Goal: Information Seeking & Learning: Find specific fact

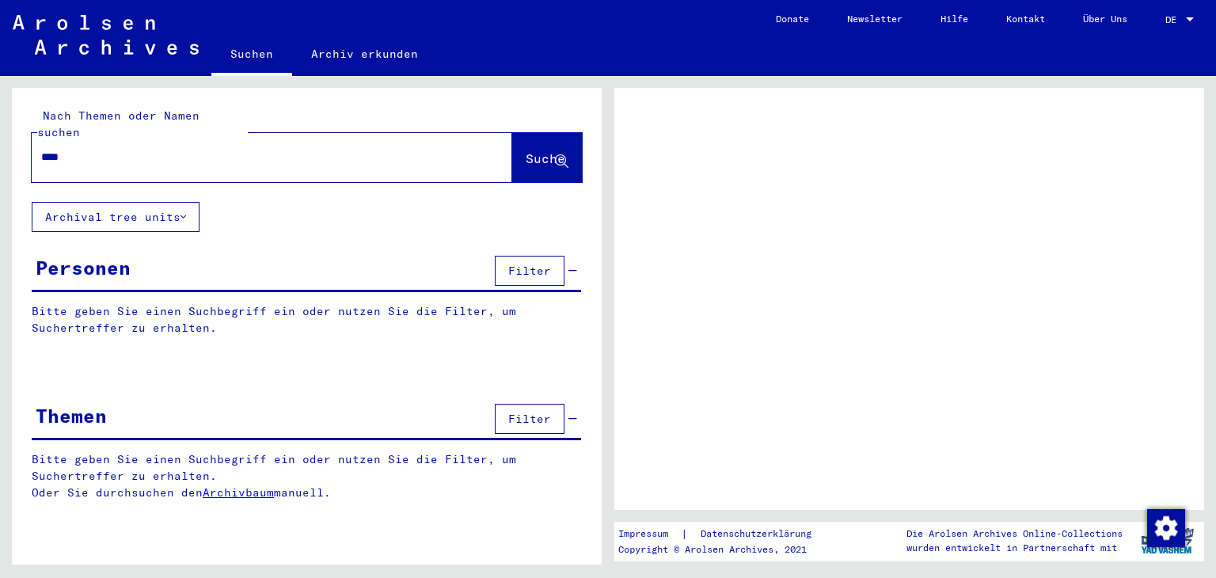
type input "*****"
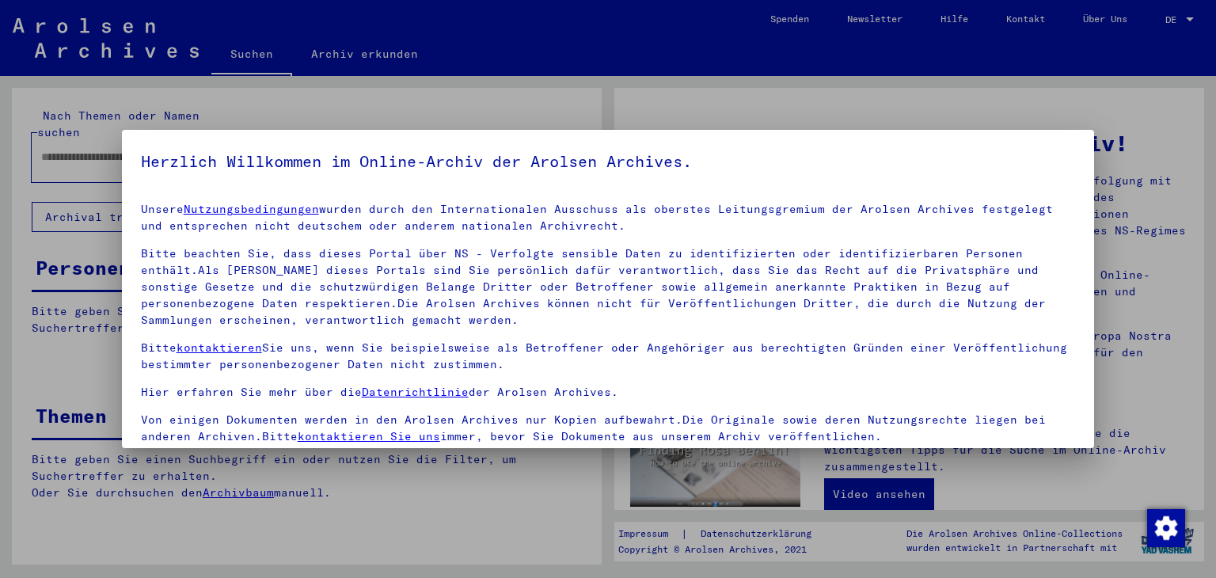
scroll to position [136, 0]
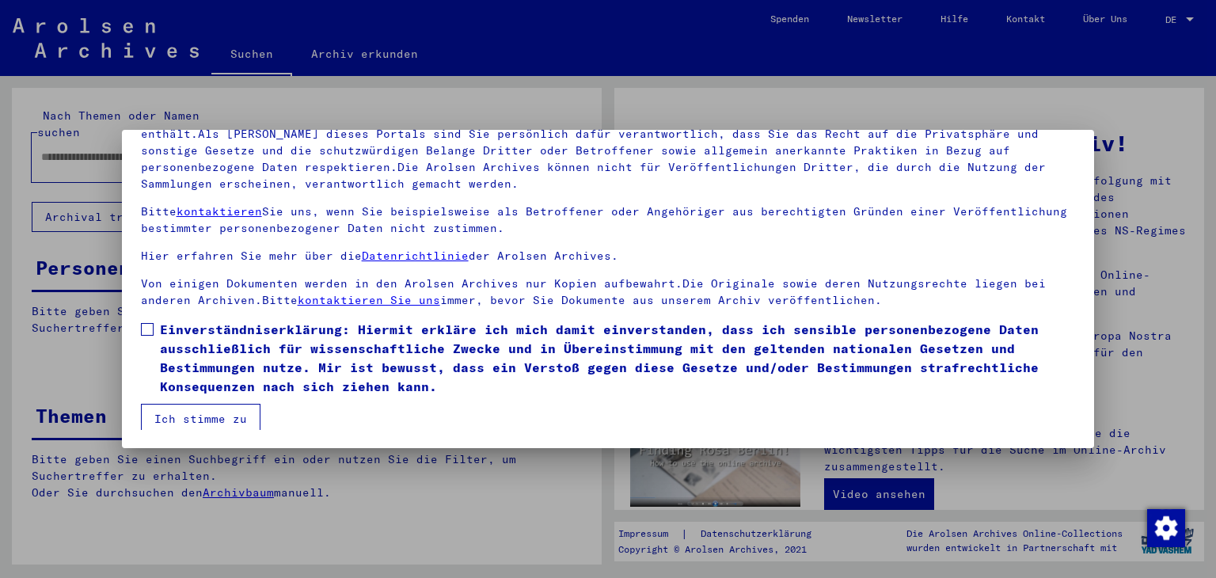
click at [143, 330] on span at bounding box center [147, 329] width 13 height 13
click at [213, 417] on button "Ich stimme zu" at bounding box center [201, 419] width 120 height 30
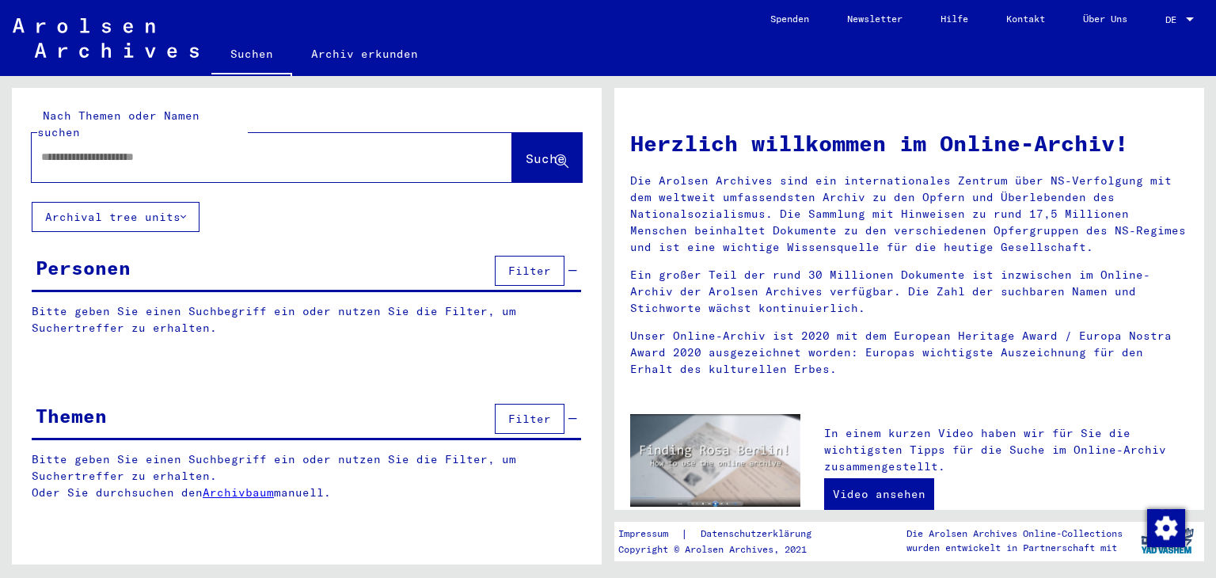
click at [169, 162] on div at bounding box center [272, 157] width 481 height 49
click at [171, 149] on input "text" at bounding box center [253, 157] width 424 height 17
click at [519, 152] on button "Suche" at bounding box center [547, 157] width 70 height 49
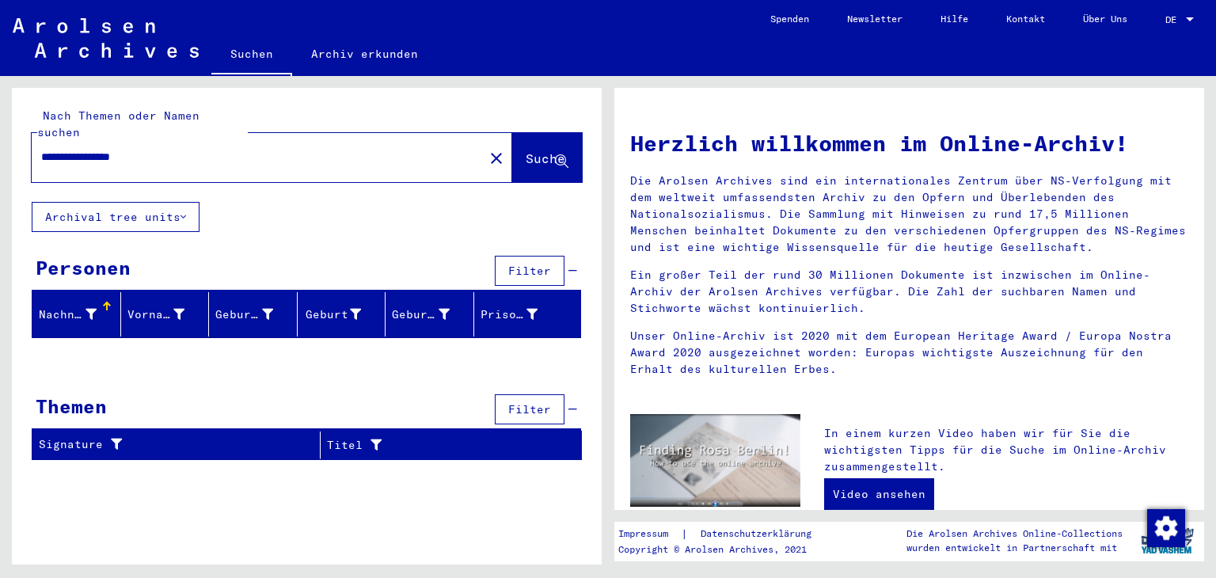
drag, startPoint x: 86, startPoint y: 144, endPoint x: 0, endPoint y: 138, distance: 85.8
click at [0, 138] on div "**********" at bounding box center [304, 320] width 608 height 489
click at [526, 150] on span "Suche" at bounding box center [546, 158] width 40 height 16
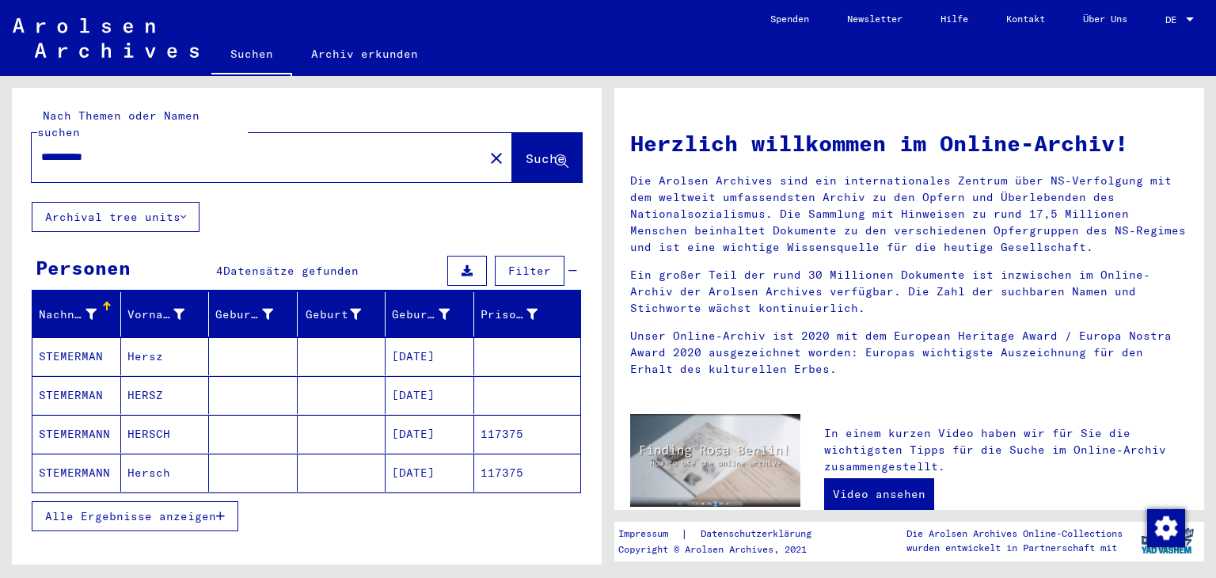
click at [402, 342] on mat-cell "[DATE]" at bounding box center [430, 356] width 89 height 38
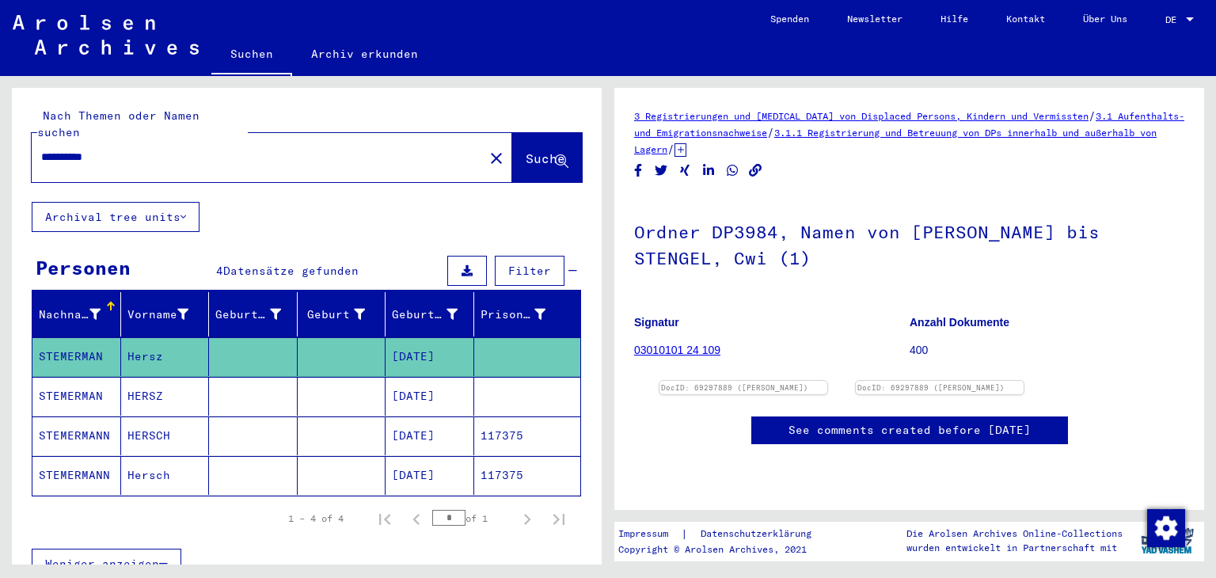
click at [424, 457] on mat-cell "[DATE]" at bounding box center [430, 475] width 89 height 39
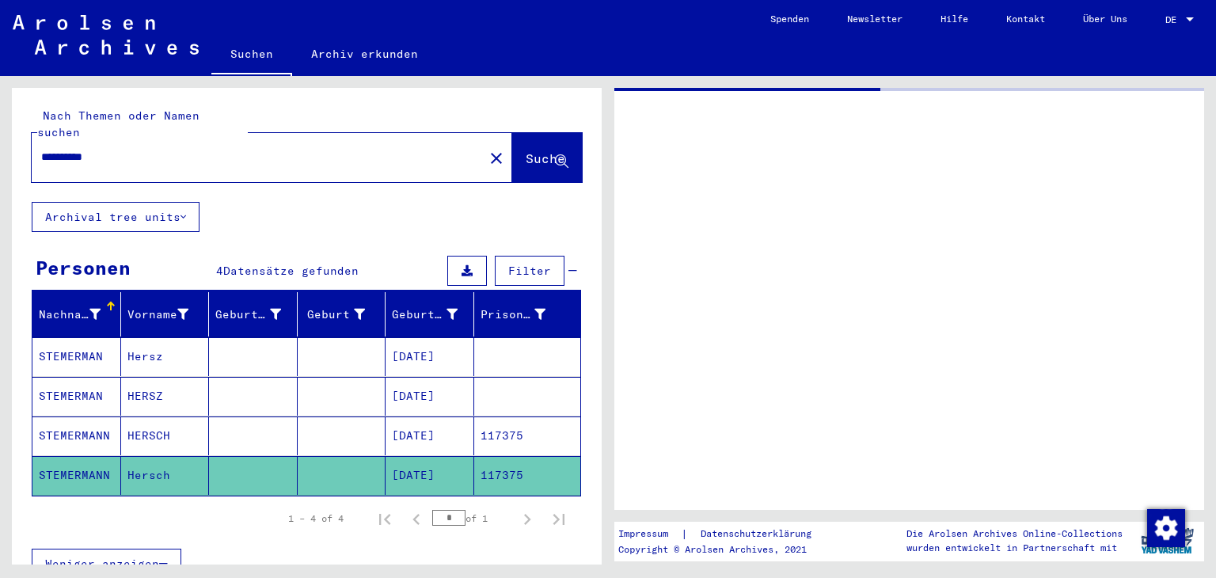
click at [190, 149] on input "**********" at bounding box center [257, 157] width 433 height 17
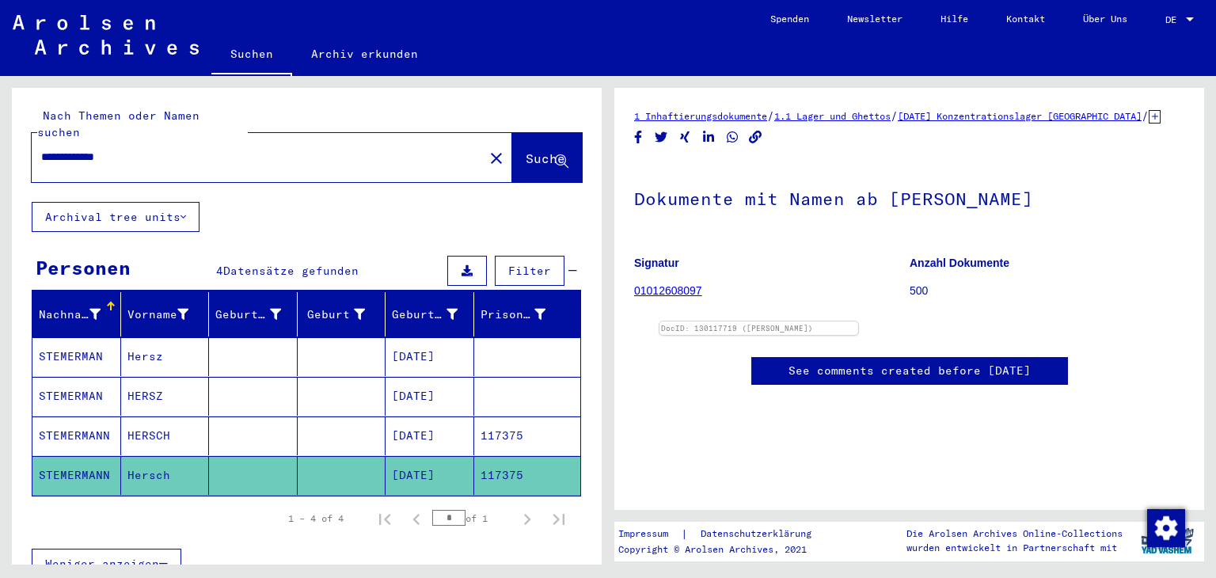
click at [526, 150] on span "Suche" at bounding box center [546, 158] width 40 height 16
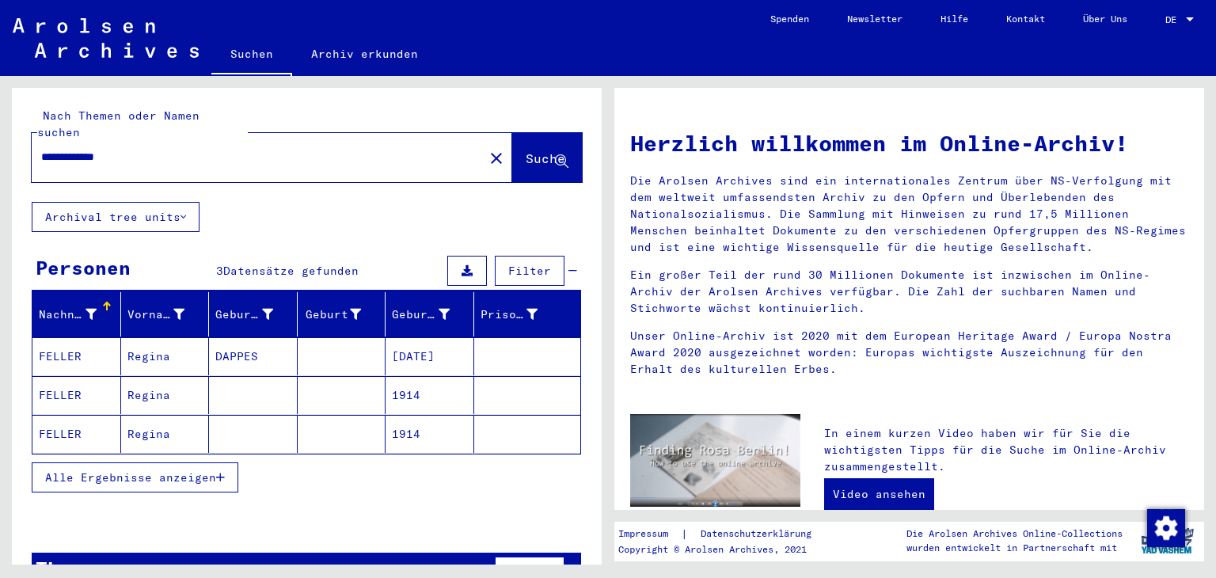
click at [158, 466] on button "Alle Ergebnisse anzeigen" at bounding box center [135, 477] width 207 height 30
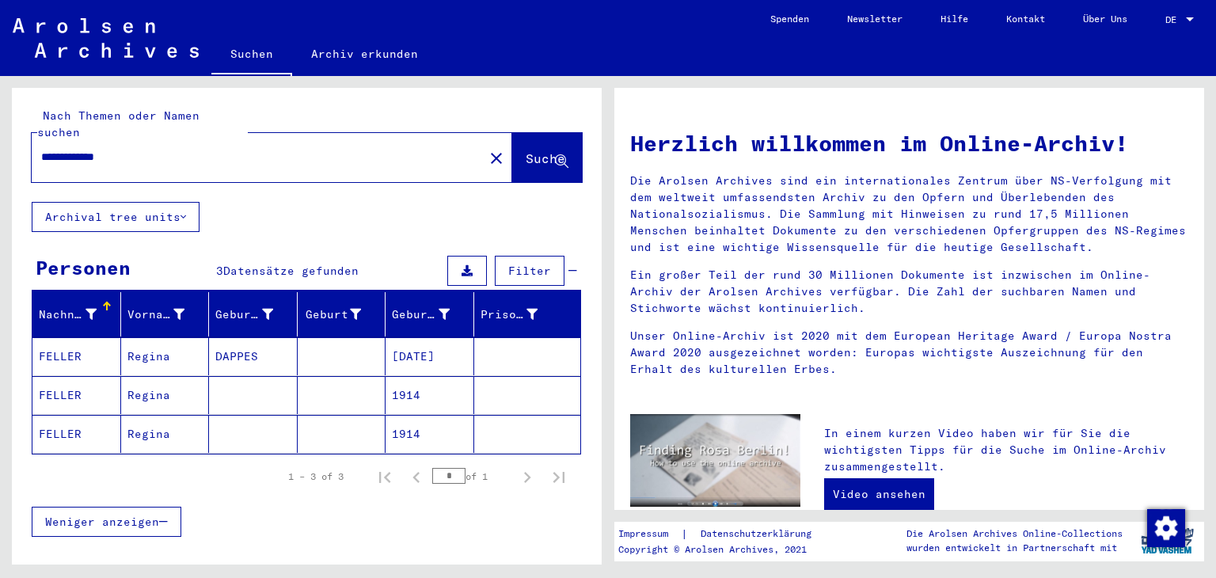
click at [237, 149] on input "**********" at bounding box center [253, 157] width 424 height 17
click at [526, 150] on span "Suche" at bounding box center [546, 158] width 40 height 16
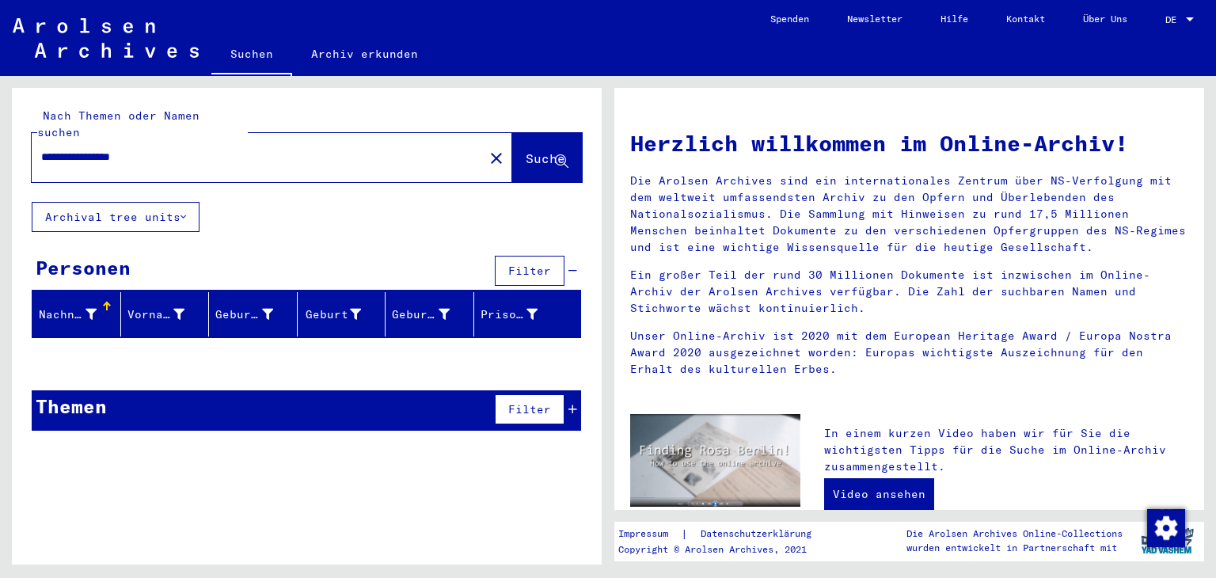
click at [168, 156] on div "**********" at bounding box center [248, 157] width 433 height 36
click at [159, 149] on input "**********" at bounding box center [253, 157] width 424 height 17
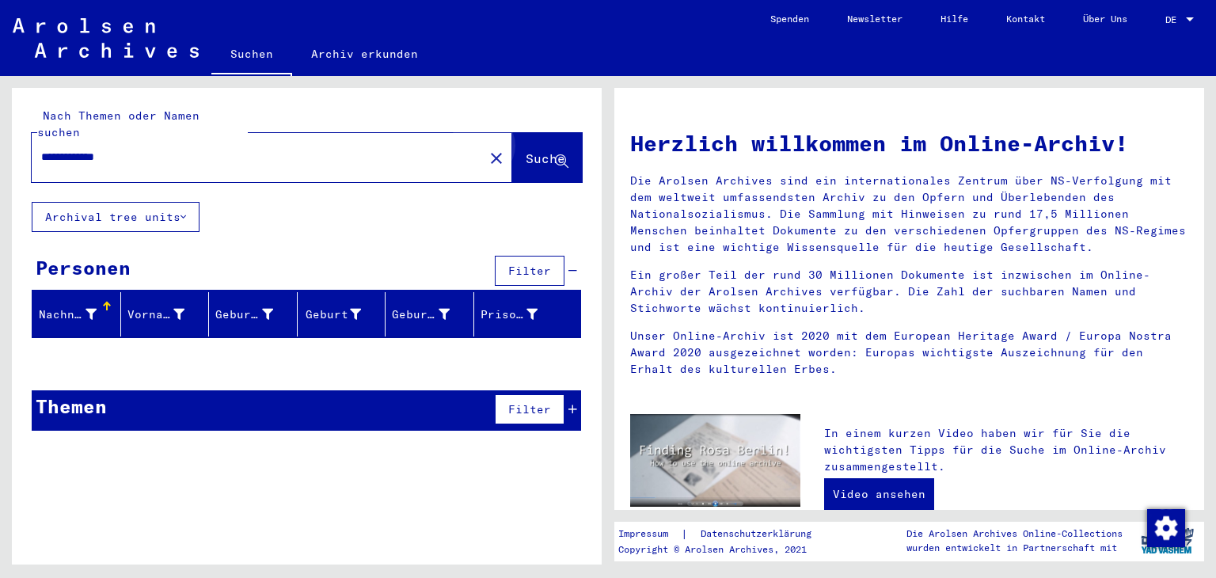
click at [539, 150] on span "Suche" at bounding box center [546, 158] width 40 height 16
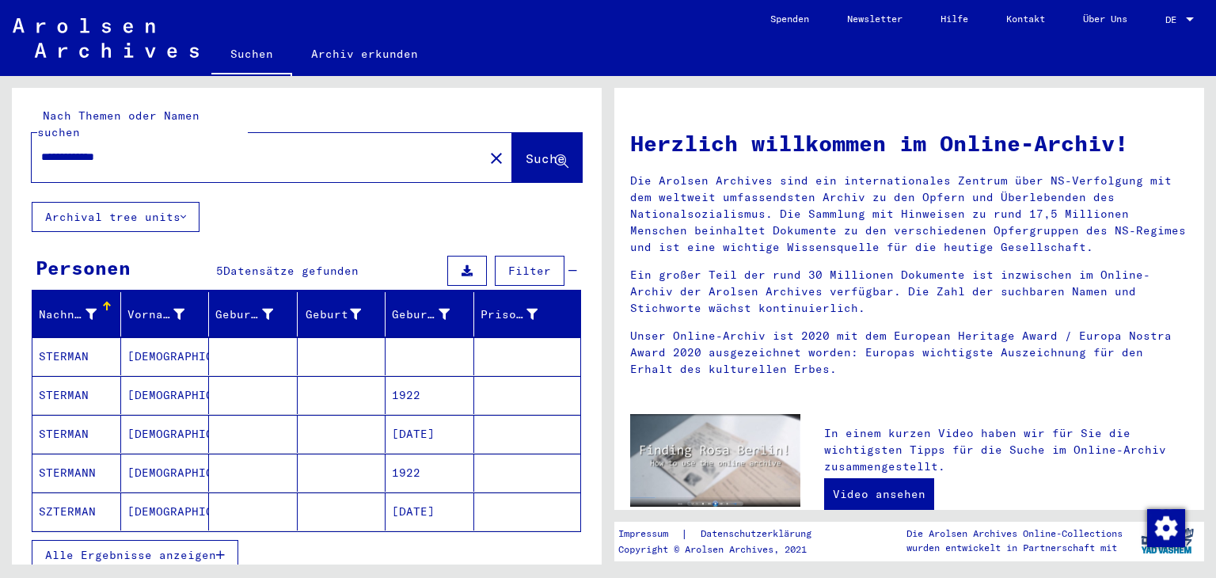
click at [411, 415] on mat-cell "[DATE]" at bounding box center [430, 434] width 89 height 38
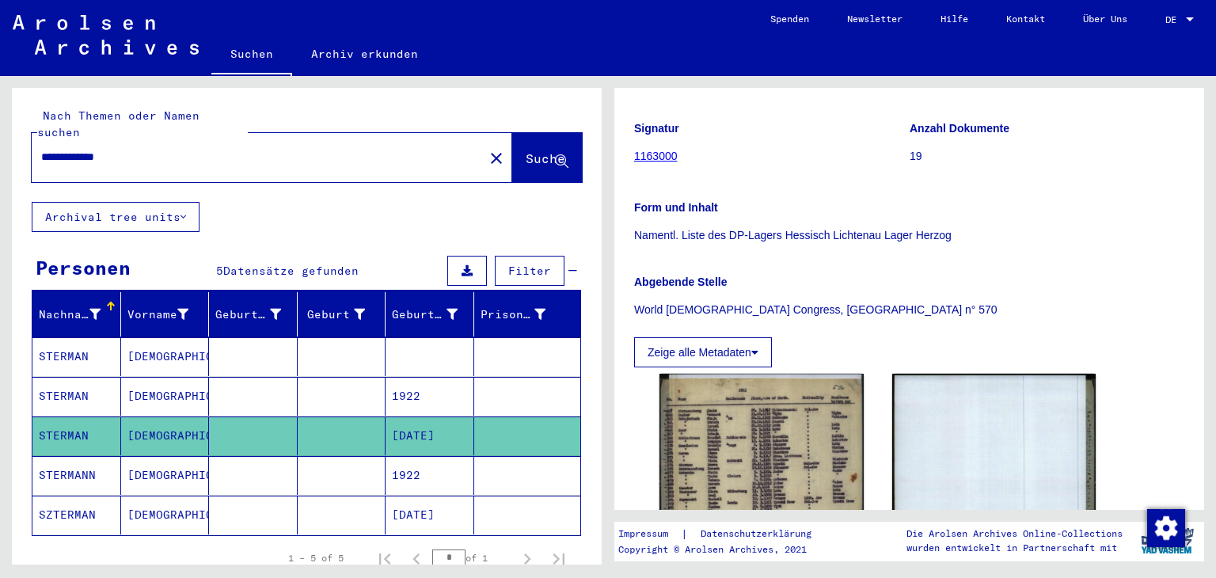
scroll to position [371, 0]
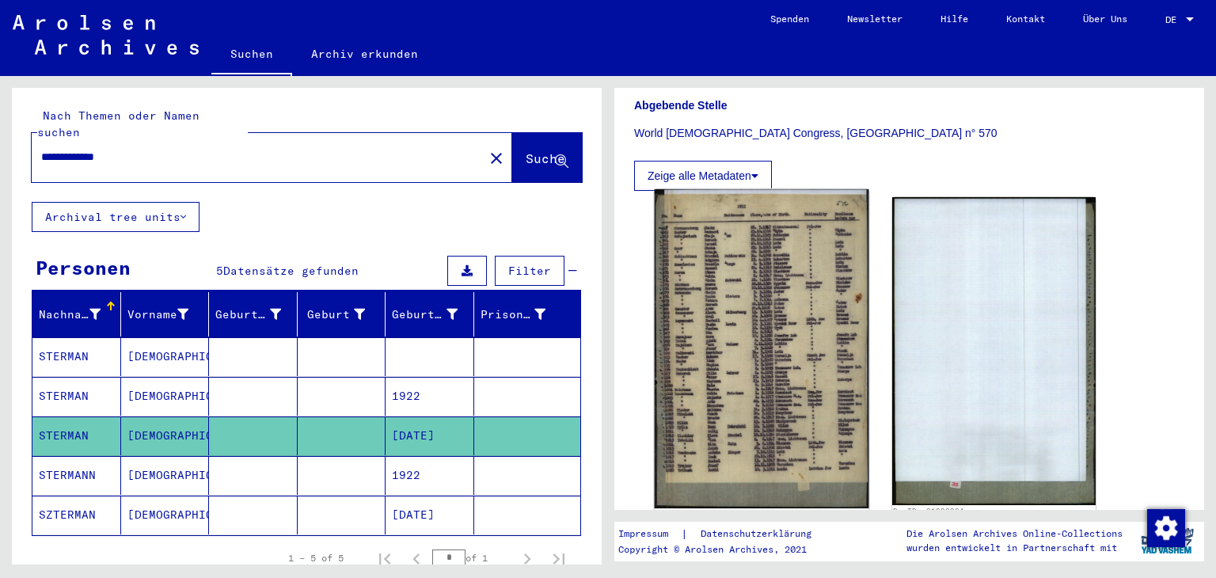
click at [801, 306] on img at bounding box center [762, 349] width 214 height 320
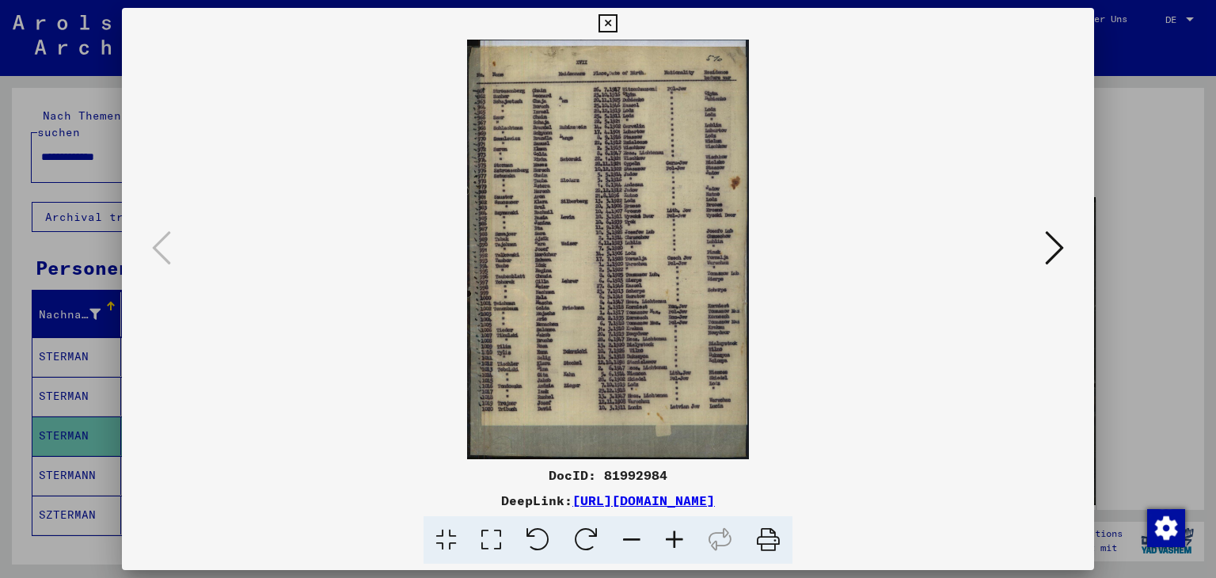
click at [683, 533] on icon at bounding box center [674, 540] width 43 height 48
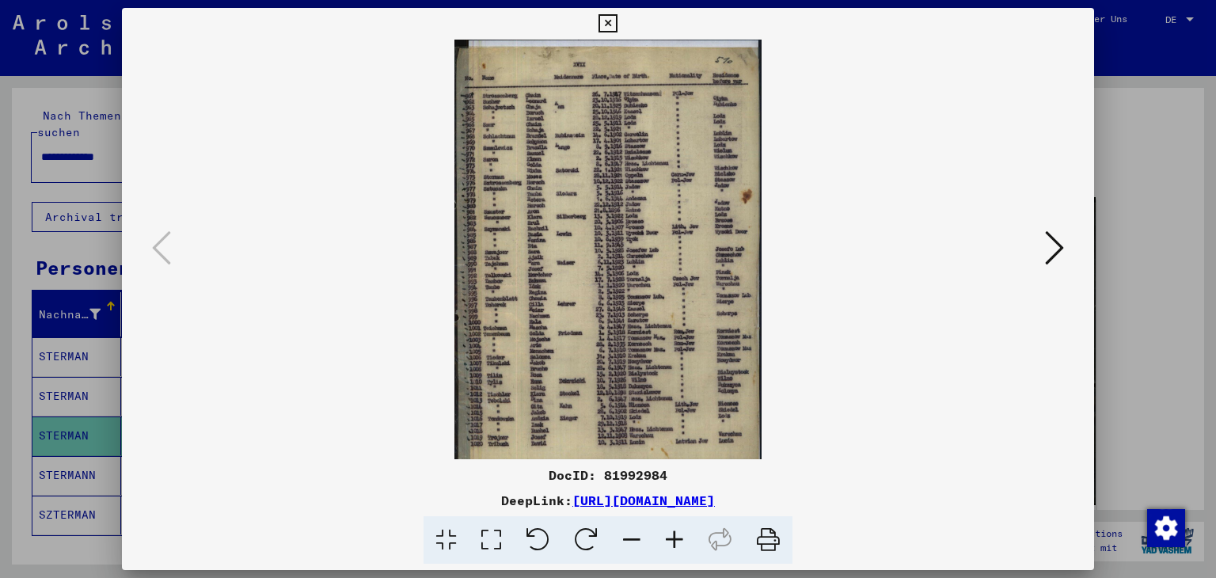
click at [683, 533] on icon at bounding box center [674, 540] width 43 height 48
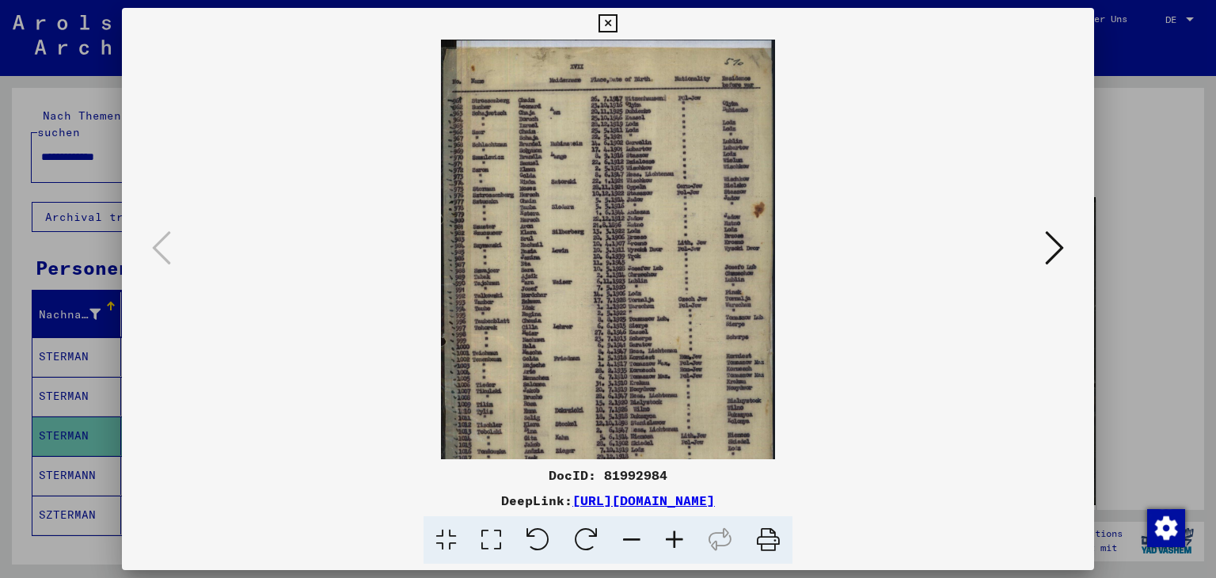
click at [683, 533] on icon at bounding box center [674, 540] width 43 height 48
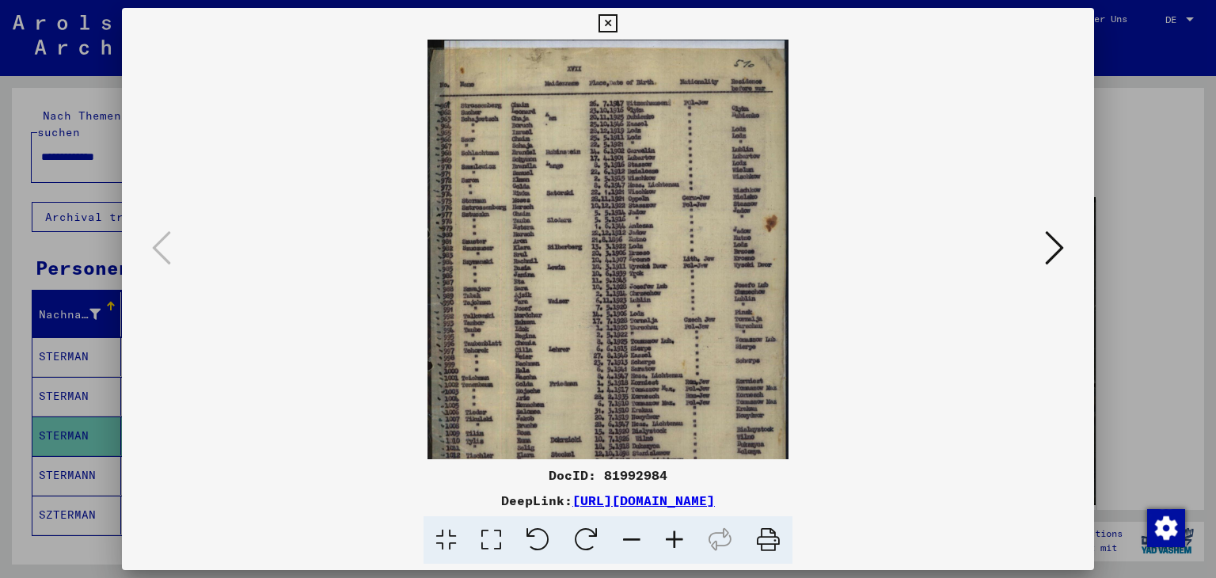
click at [683, 533] on icon at bounding box center [674, 540] width 43 height 48
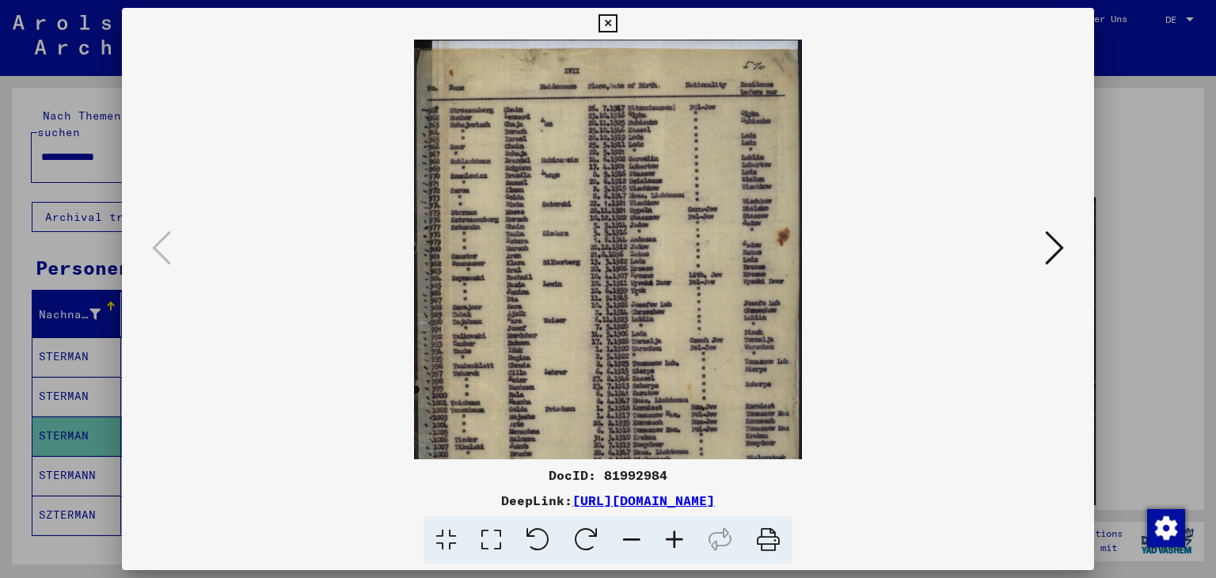
click at [683, 533] on icon at bounding box center [674, 540] width 43 height 48
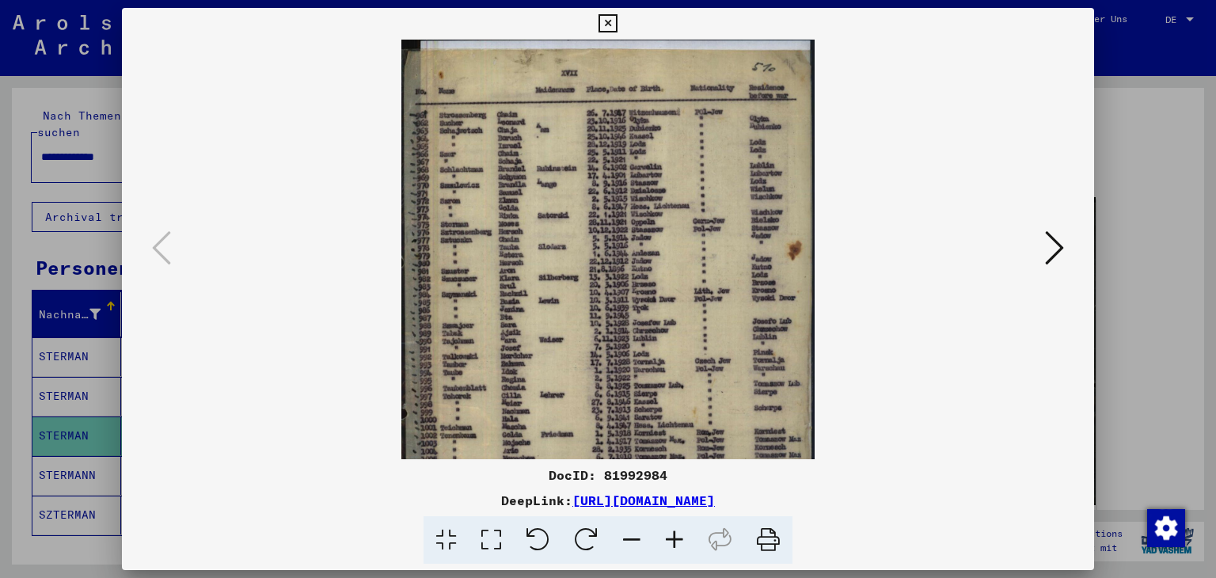
click at [683, 533] on icon at bounding box center [674, 540] width 43 height 48
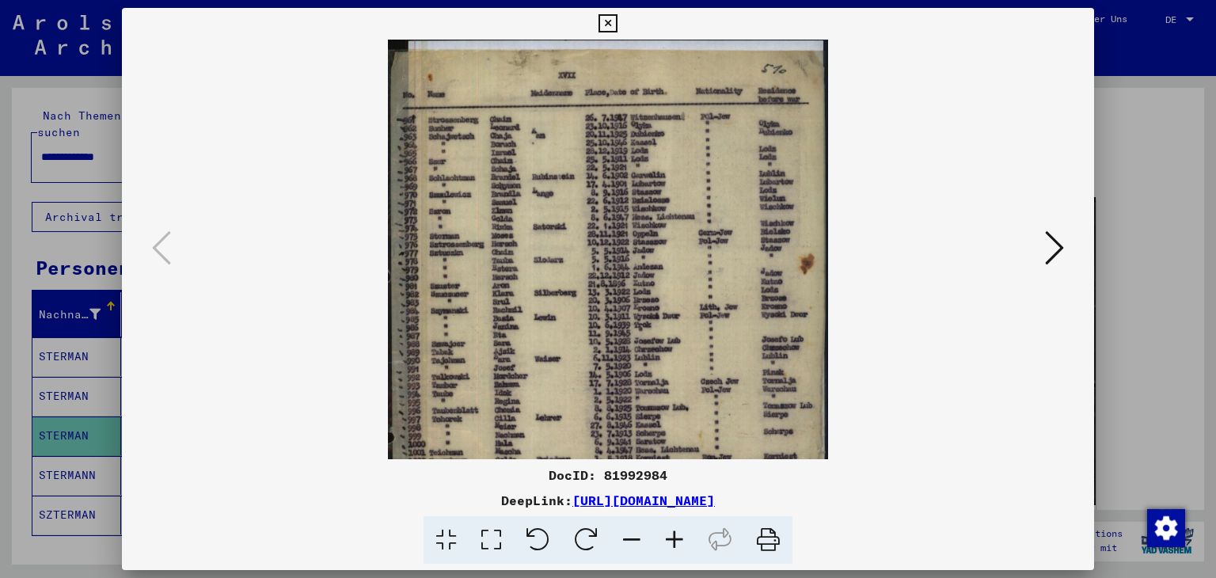
click at [683, 533] on icon at bounding box center [674, 540] width 43 height 48
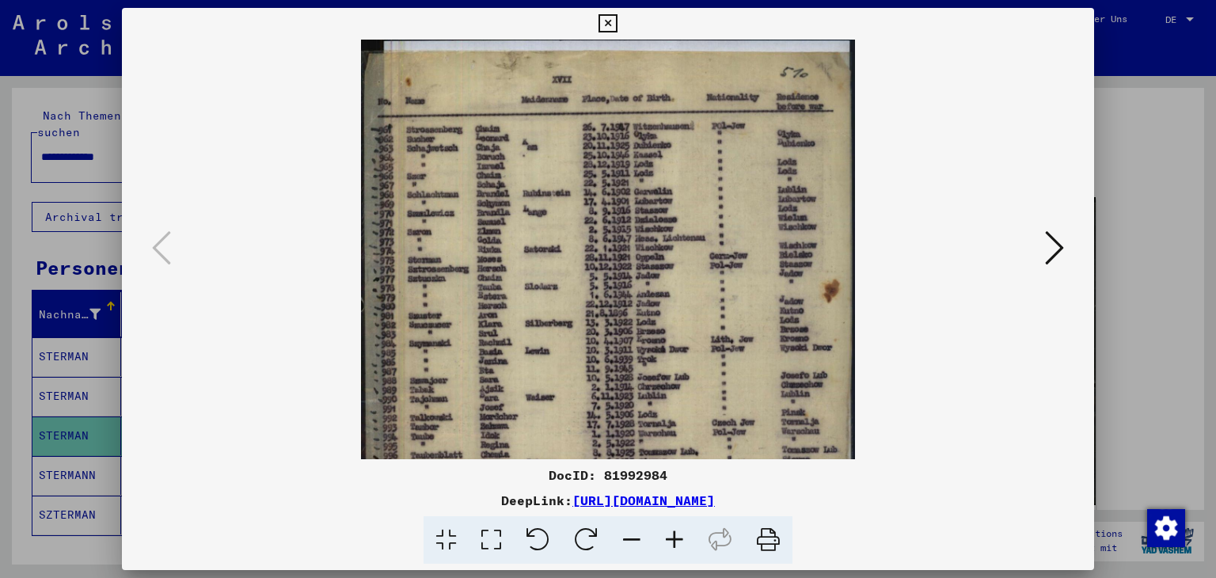
click at [683, 533] on icon at bounding box center [674, 540] width 43 height 48
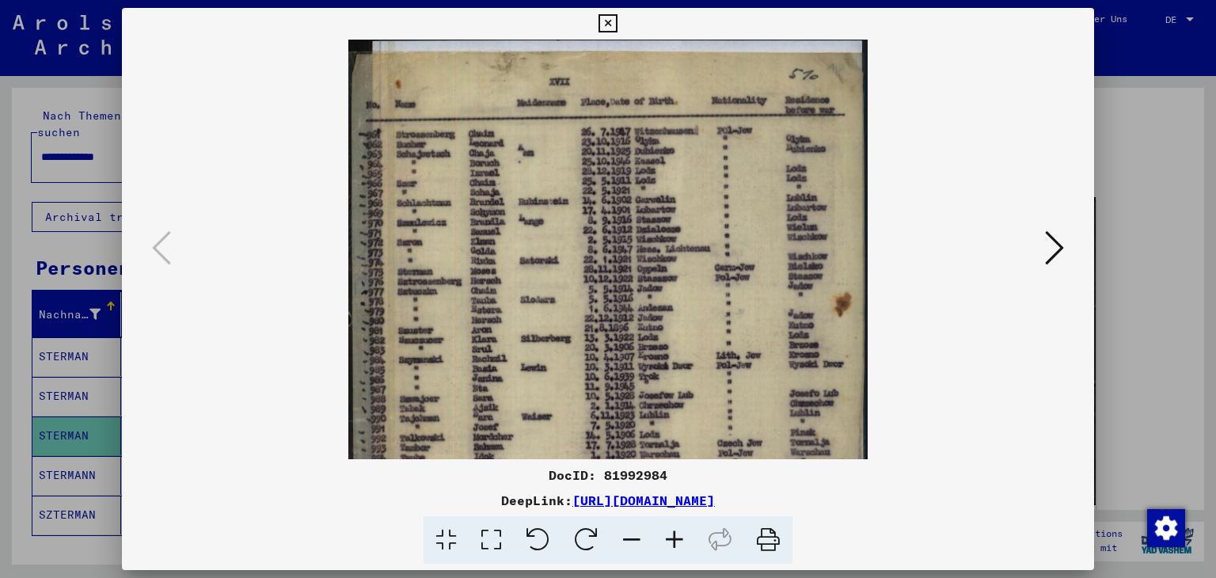
click at [683, 533] on icon at bounding box center [674, 540] width 43 height 48
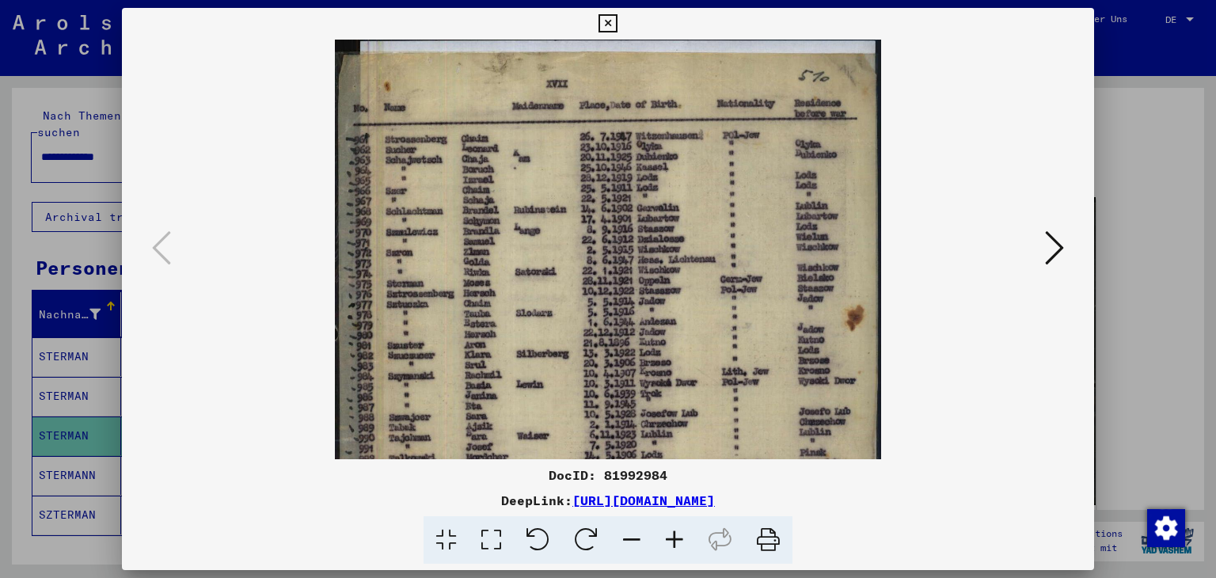
click at [683, 533] on icon at bounding box center [674, 540] width 43 height 48
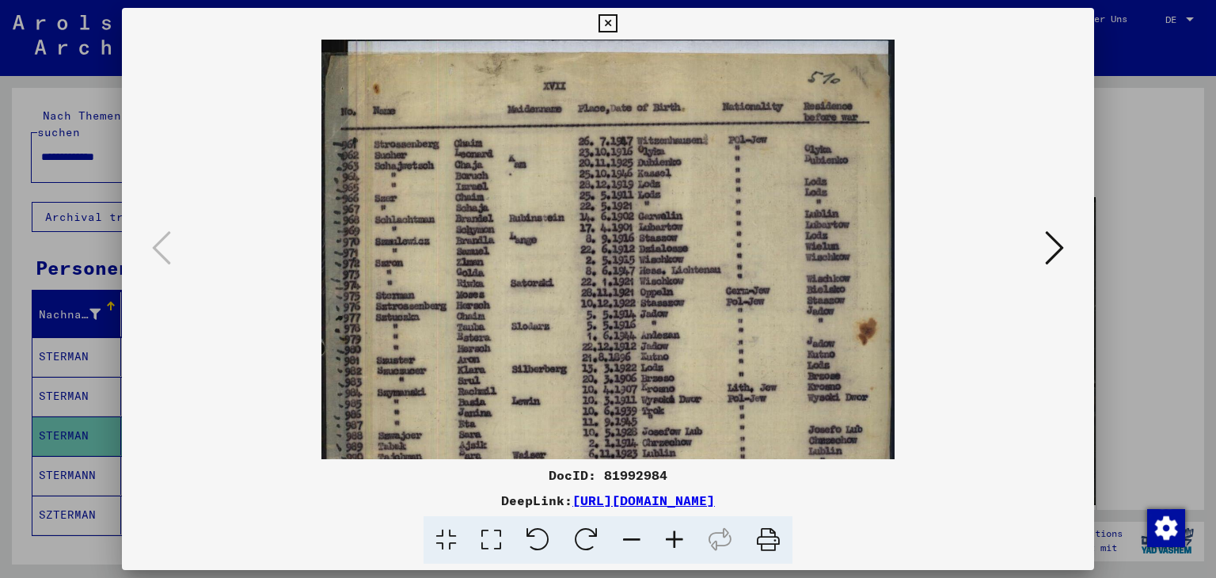
click at [683, 533] on icon at bounding box center [674, 540] width 43 height 48
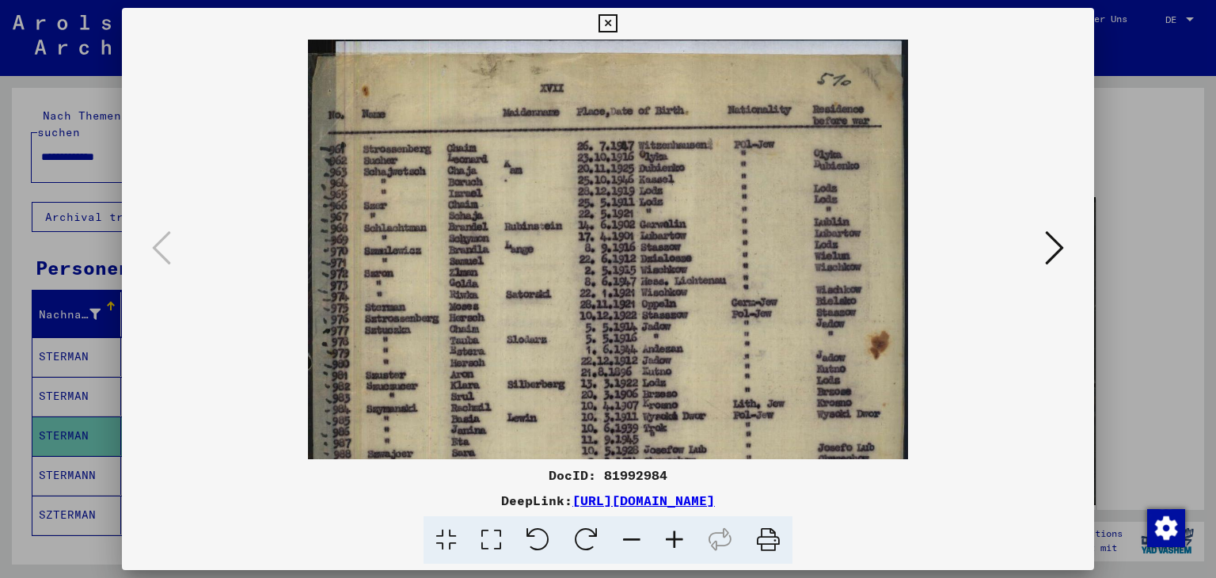
click at [683, 533] on icon at bounding box center [674, 540] width 43 height 48
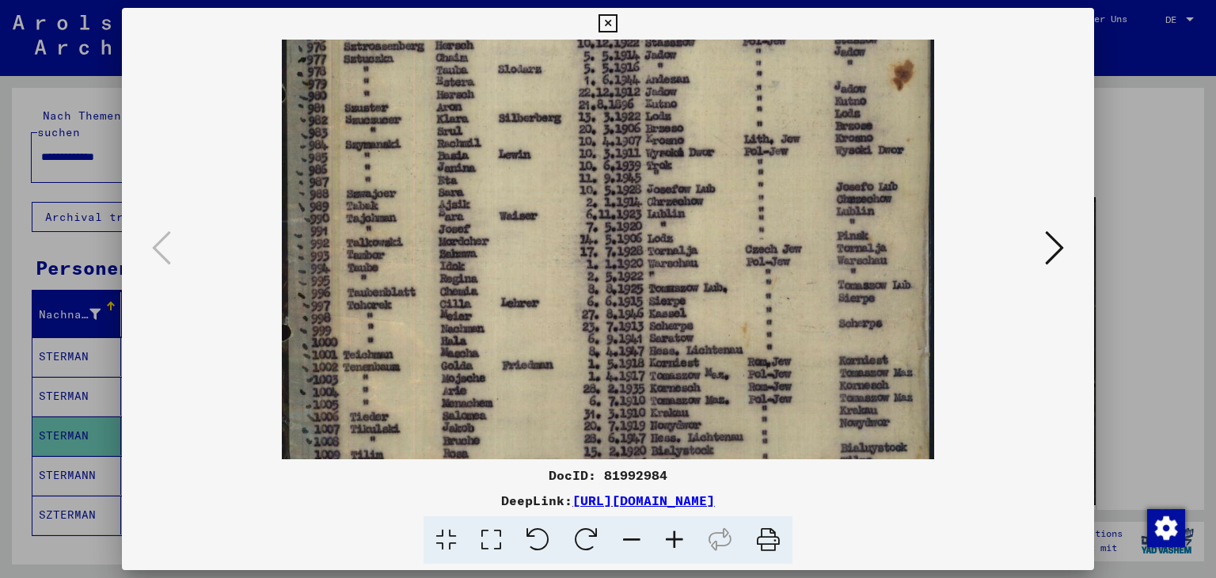
scroll to position [345, 0]
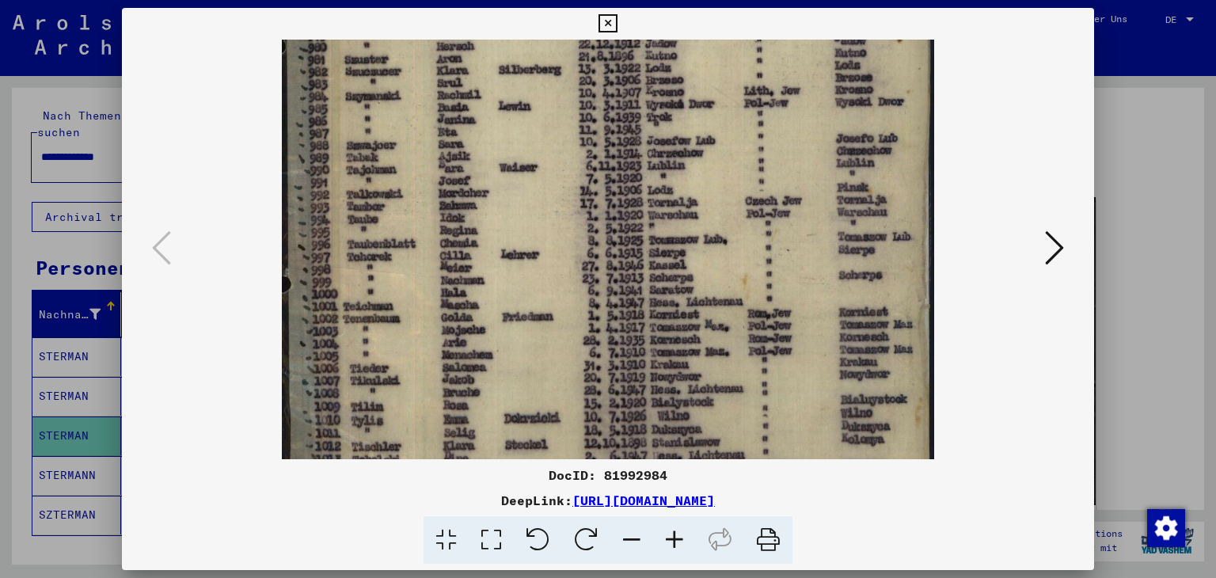
drag, startPoint x: 675, startPoint y: 276, endPoint x: 685, endPoint y: -69, distance: 345.4
click at [685, 0] on html "**********" at bounding box center [608, 289] width 1216 height 578
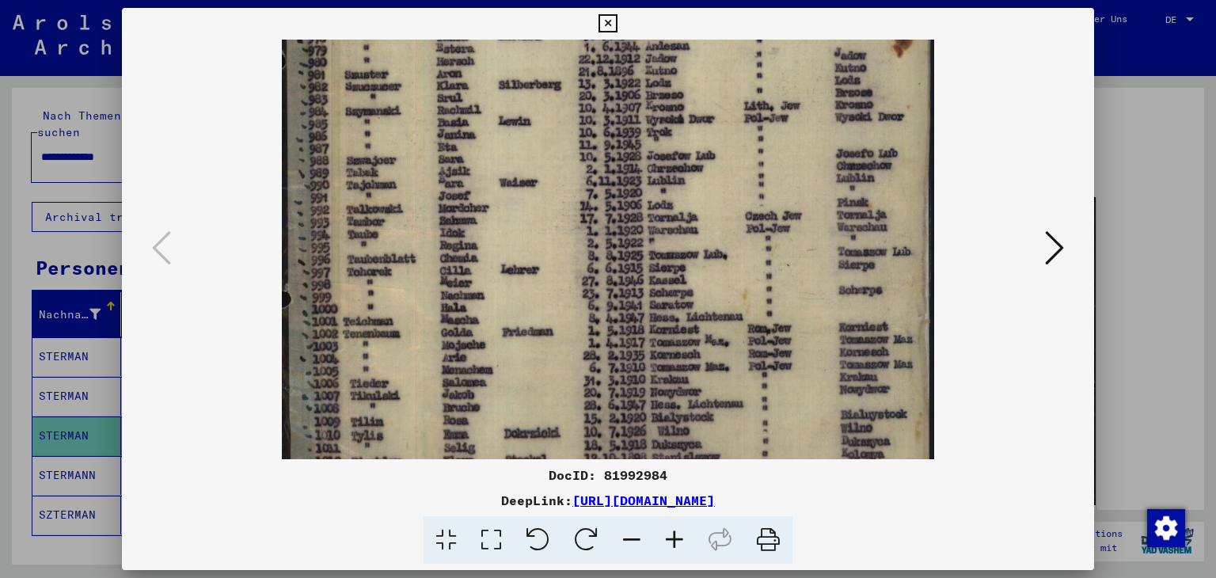
scroll to position [327, 0]
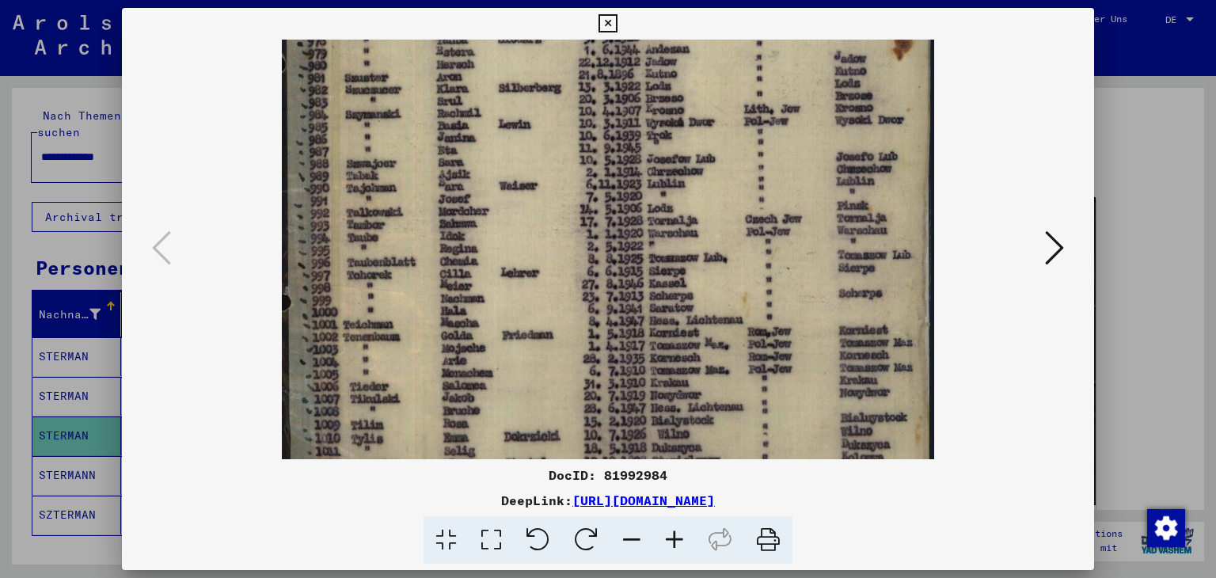
drag, startPoint x: 593, startPoint y: 308, endPoint x: 614, endPoint y: 347, distance: 44.3
click at [614, 347] on img at bounding box center [608, 200] width 652 height 974
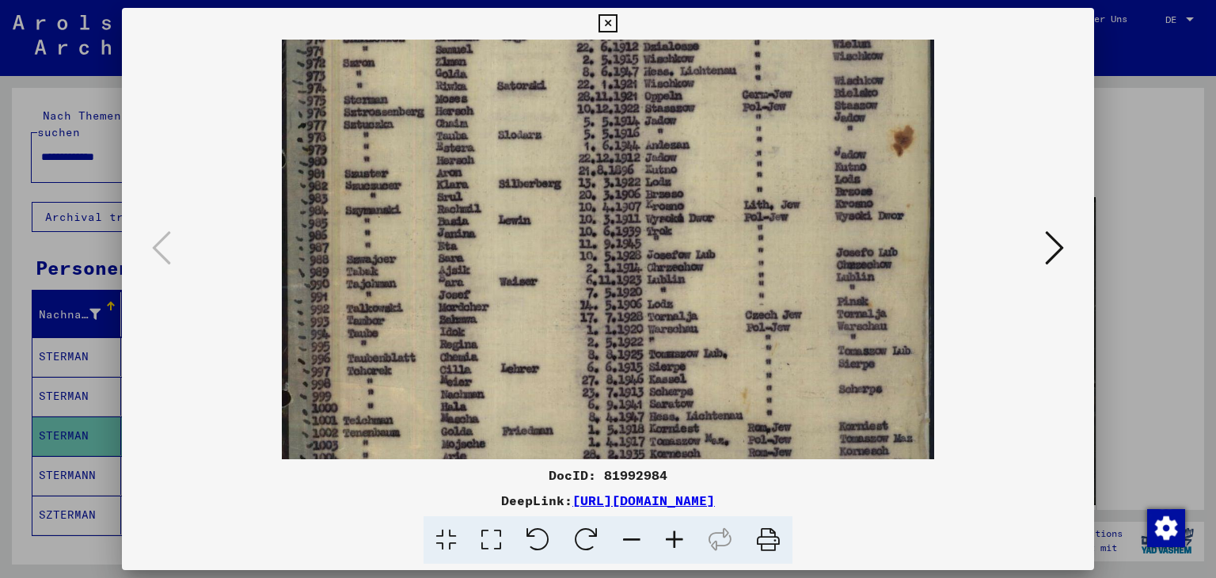
scroll to position [228, 0]
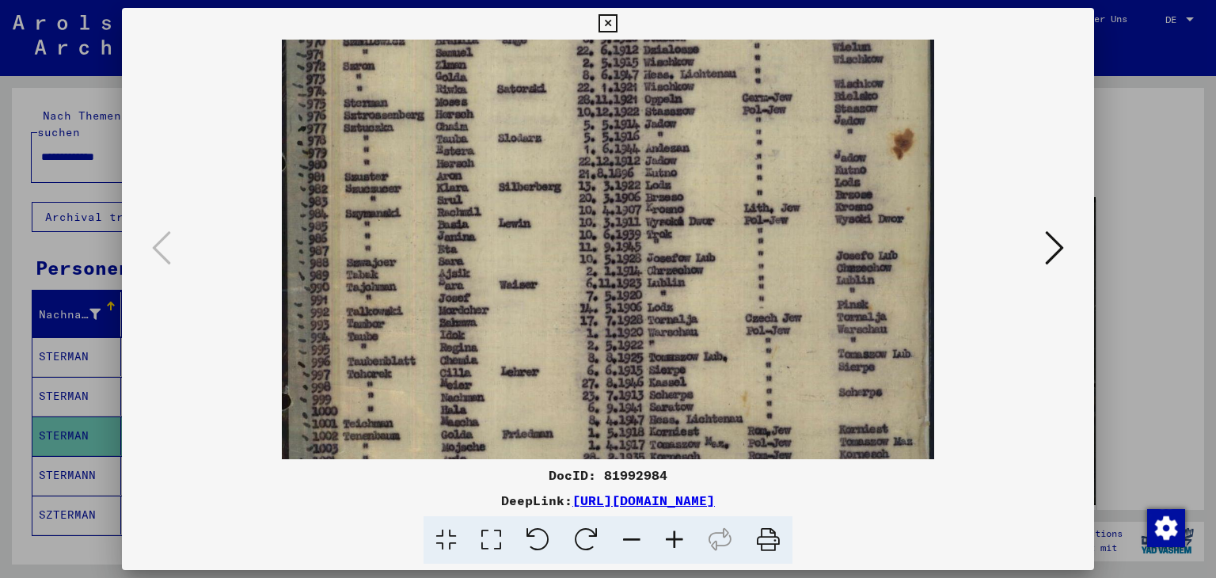
drag, startPoint x: 573, startPoint y: 210, endPoint x: 584, endPoint y: 318, distance: 108.3
click at [584, 318] on img at bounding box center [608, 299] width 652 height 974
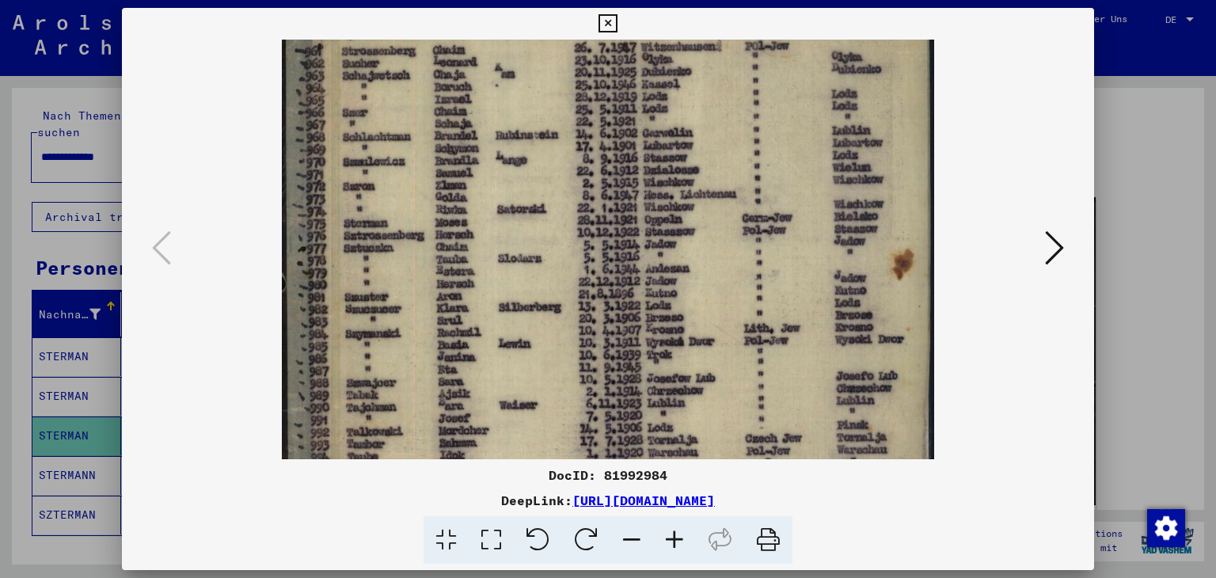
scroll to position [76, 0]
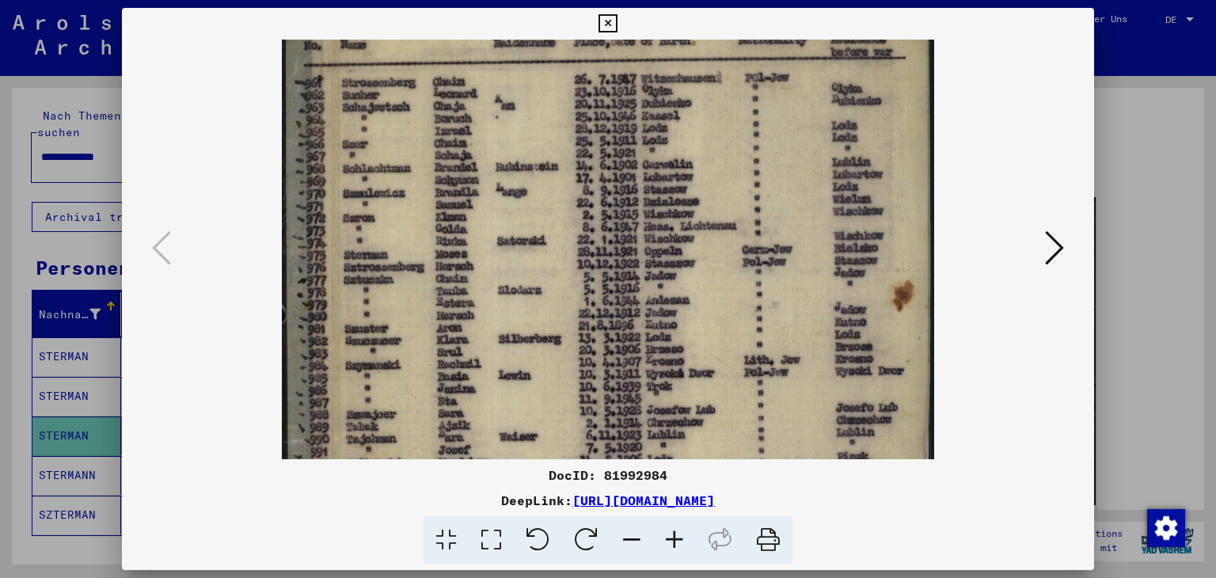
drag, startPoint x: 660, startPoint y: 108, endPoint x: 664, endPoint y: 264, distance: 156.0
click at [664, 264] on img at bounding box center [608, 451] width 652 height 974
click at [605, 29] on icon at bounding box center [608, 23] width 18 height 19
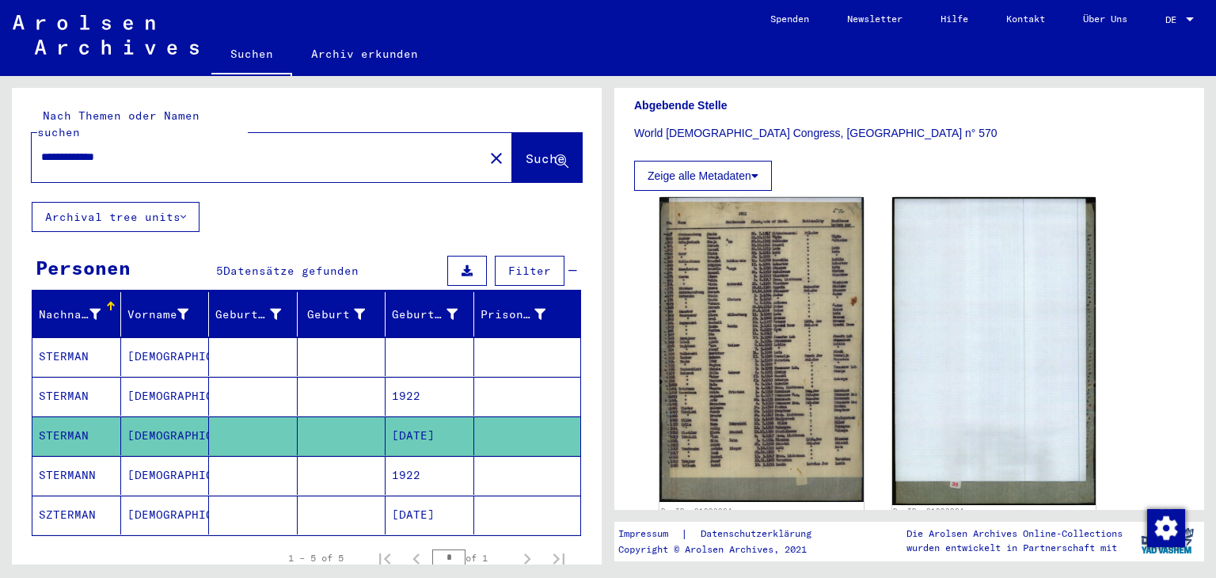
click at [420, 511] on mat-cell "[DATE]" at bounding box center [430, 515] width 89 height 39
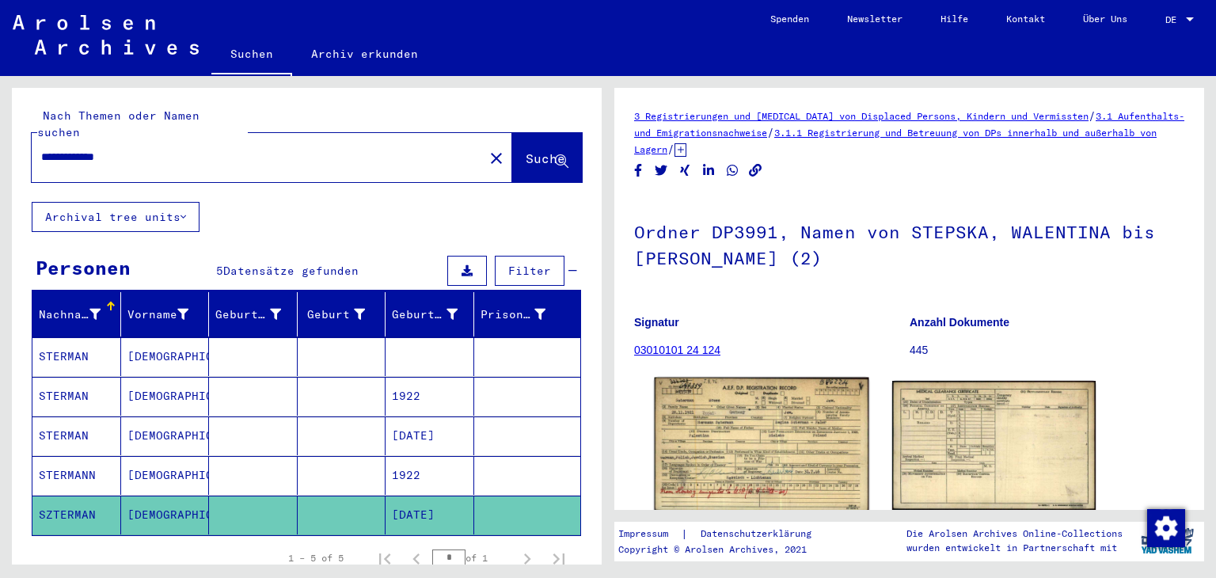
click at [778, 460] on img at bounding box center [762, 445] width 214 height 135
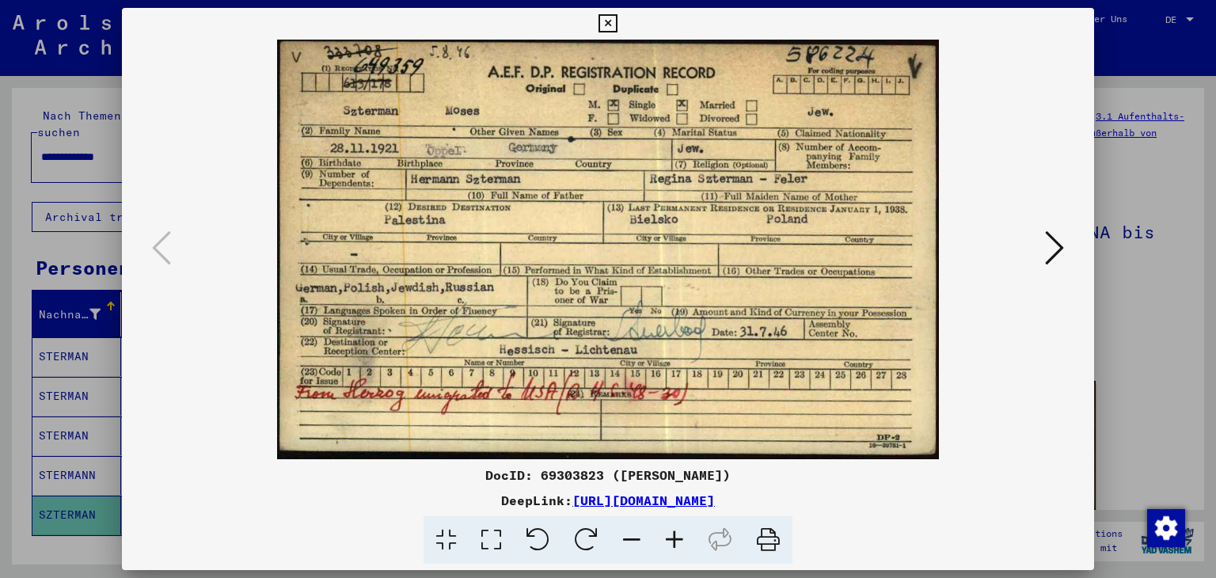
drag, startPoint x: 1053, startPoint y: 236, endPoint x: 1056, endPoint y: 253, distance: 17.7
click at [1056, 253] on icon at bounding box center [1054, 248] width 19 height 38
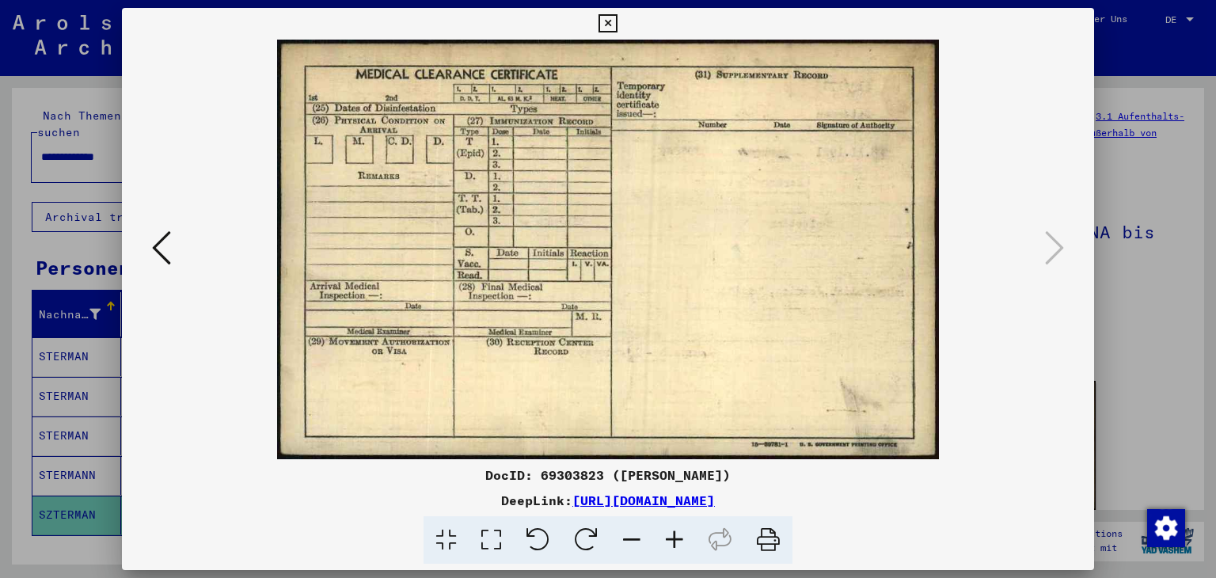
click at [608, 21] on icon at bounding box center [608, 23] width 18 height 19
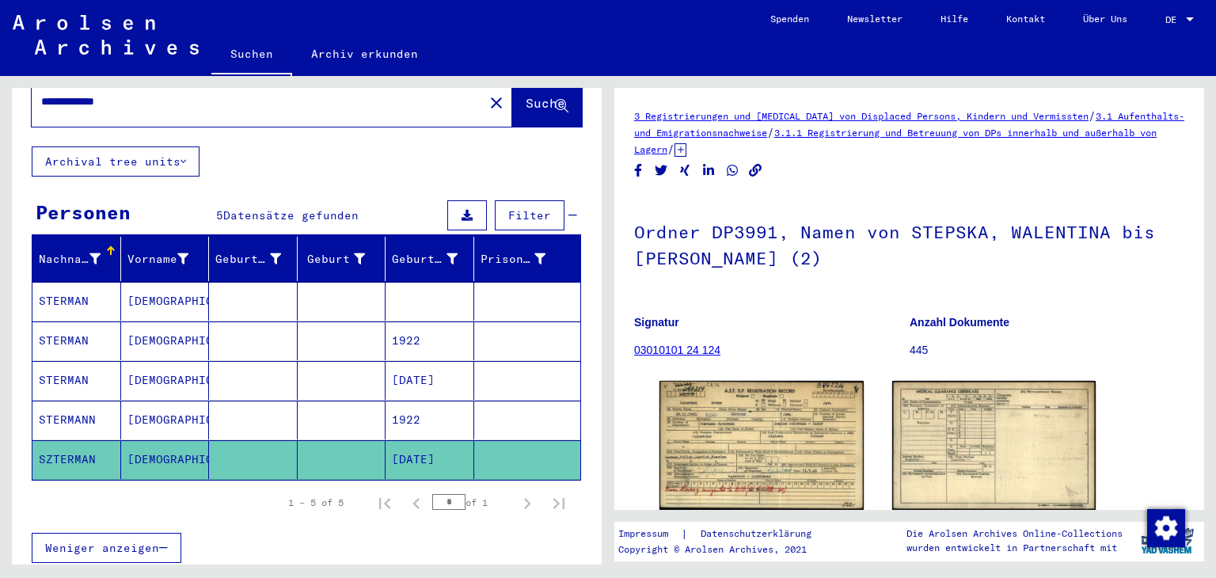
scroll to position [63, 0]
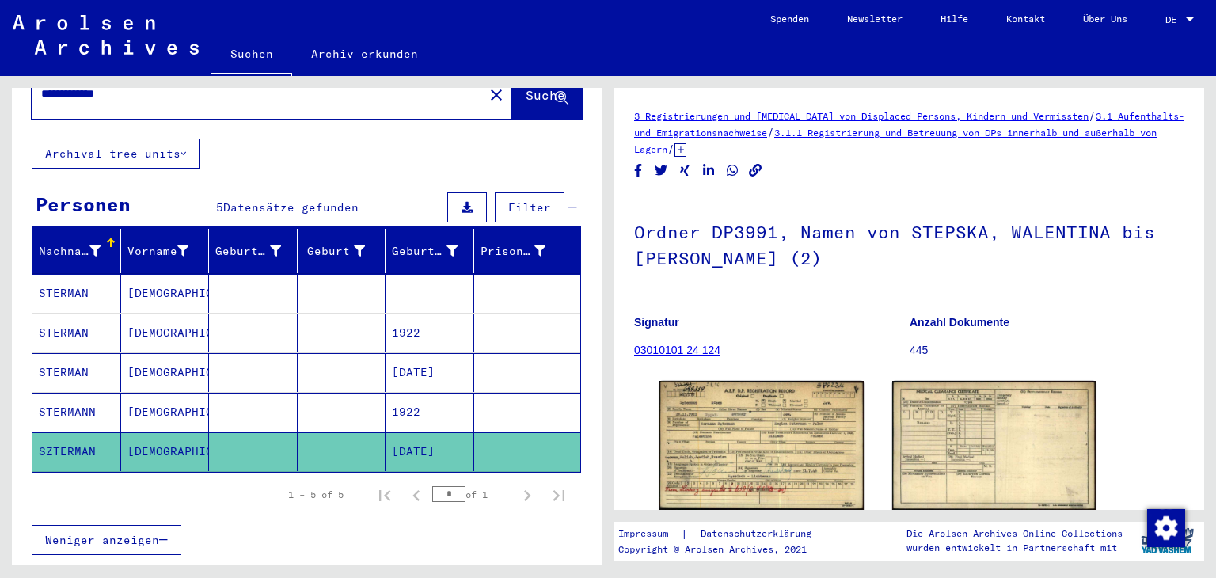
click at [431, 409] on mat-cell "1922" at bounding box center [430, 412] width 89 height 39
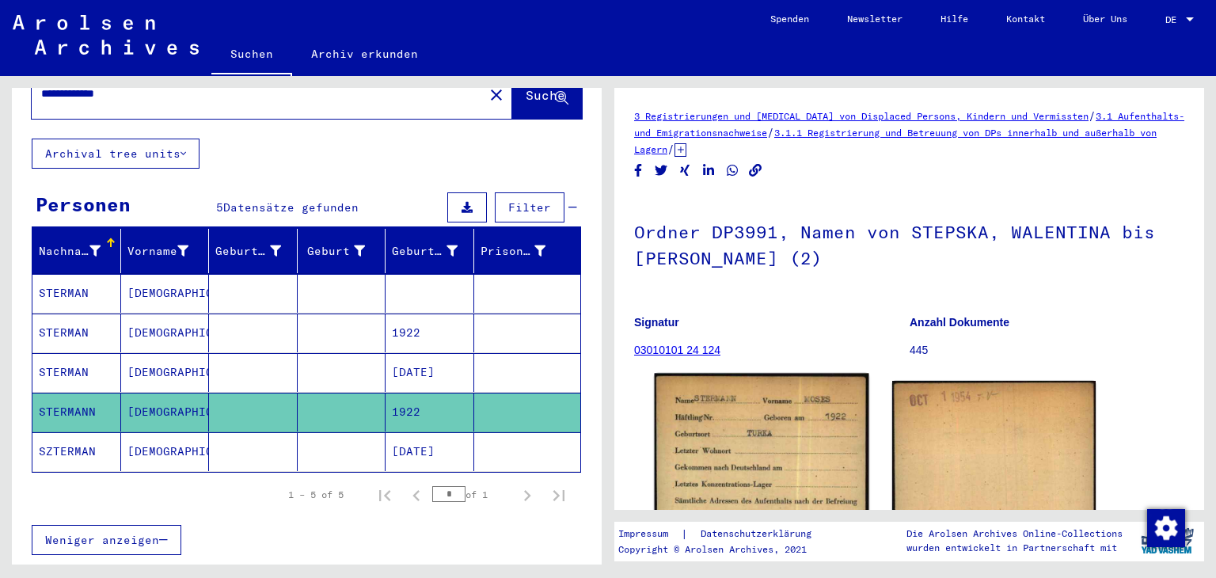
click at [770, 458] on img at bounding box center [762, 527] width 214 height 306
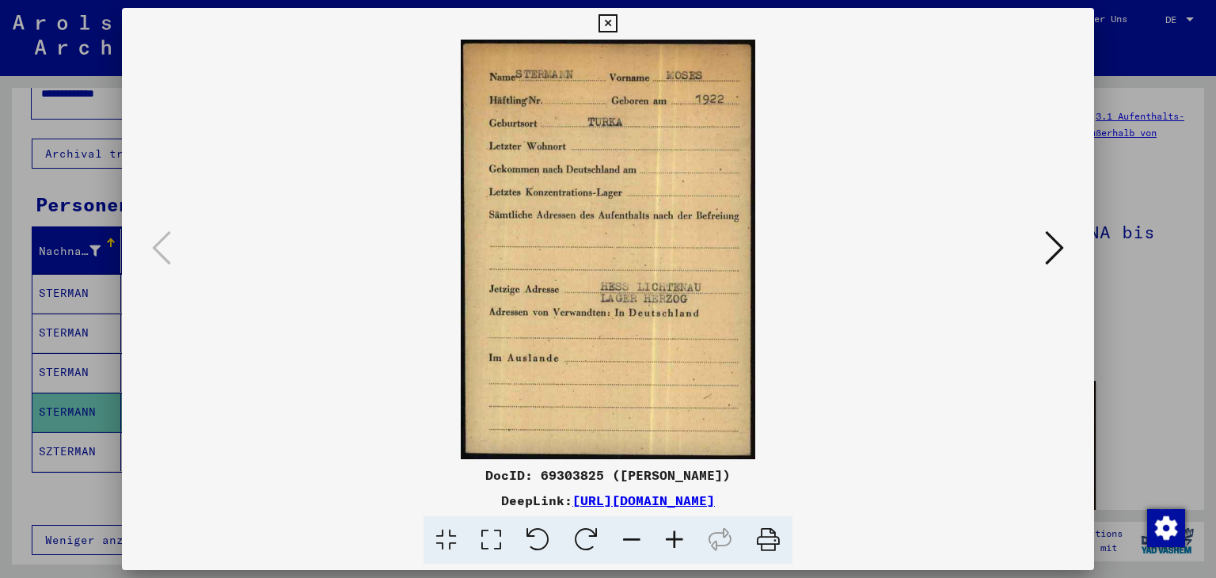
click at [611, 26] on icon at bounding box center [608, 23] width 18 height 19
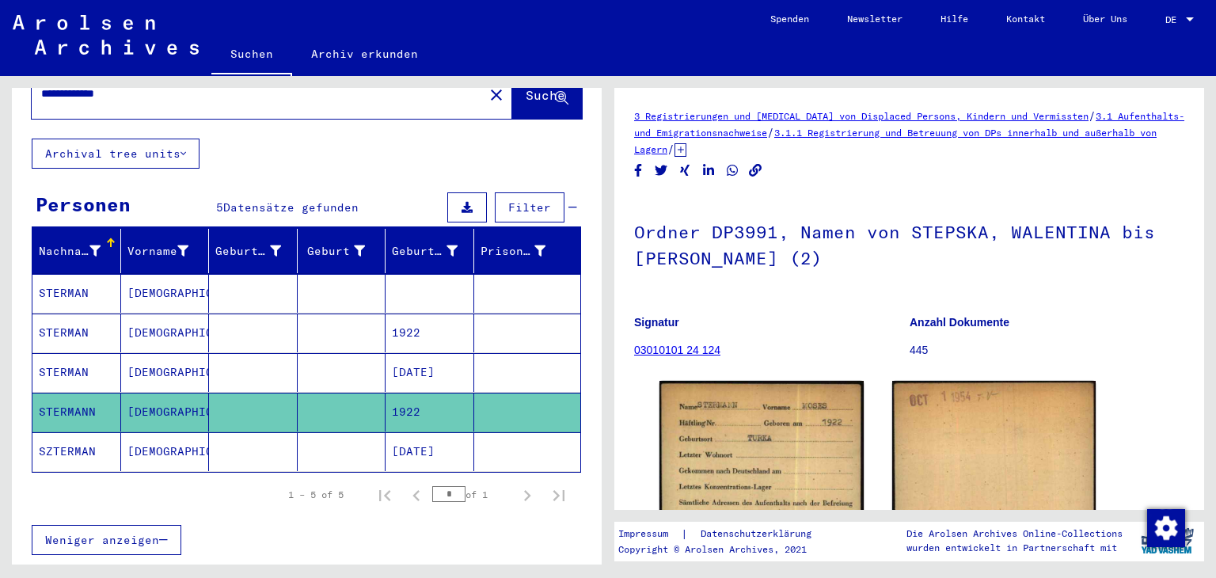
click at [259, 360] on mat-cell at bounding box center [253, 372] width 89 height 39
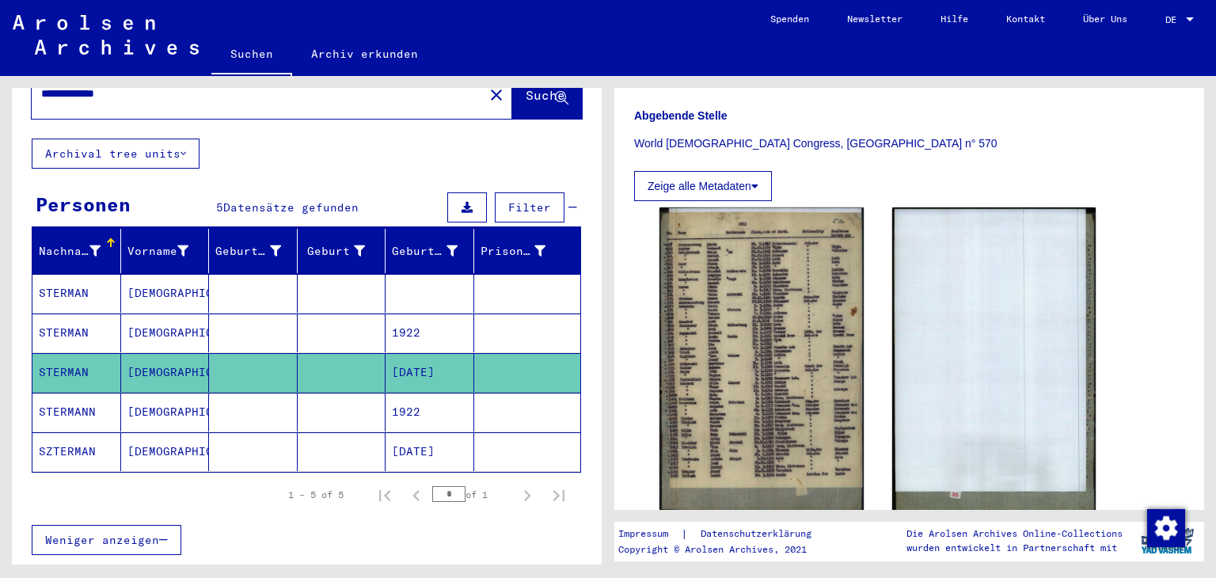
scroll to position [436, 0]
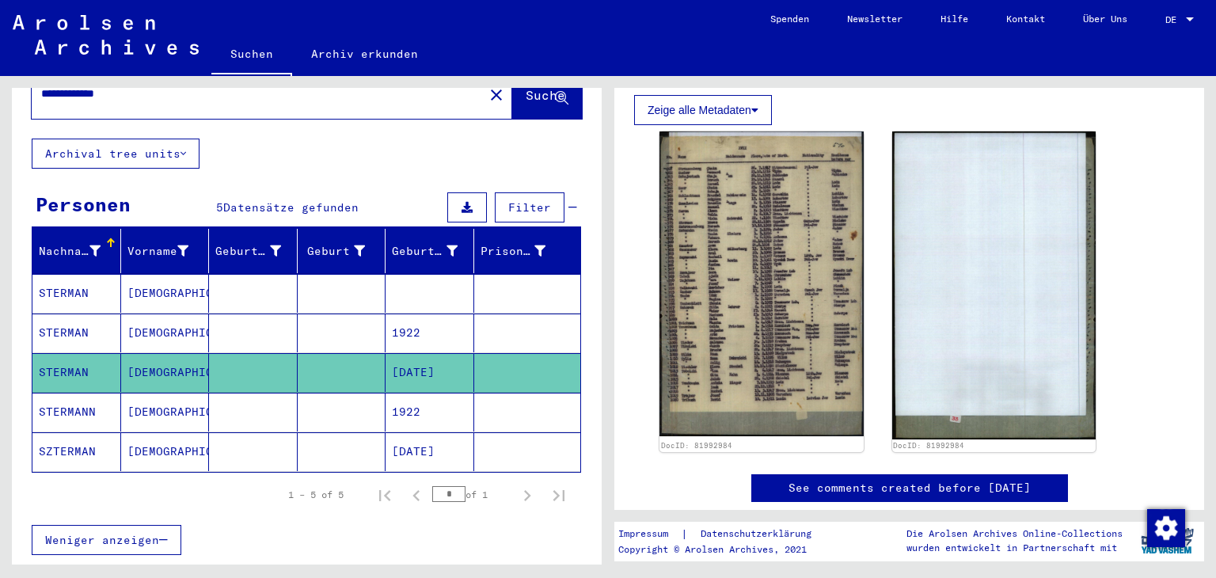
click at [405, 314] on mat-cell "1922" at bounding box center [430, 333] width 89 height 39
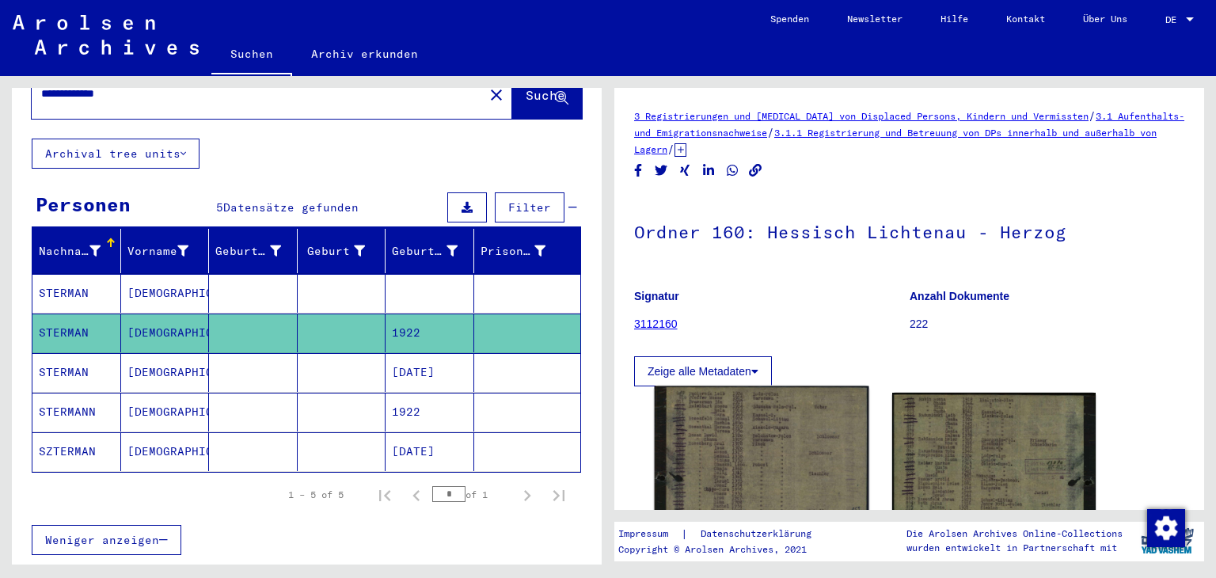
click at [801, 422] on img at bounding box center [762, 520] width 214 height 268
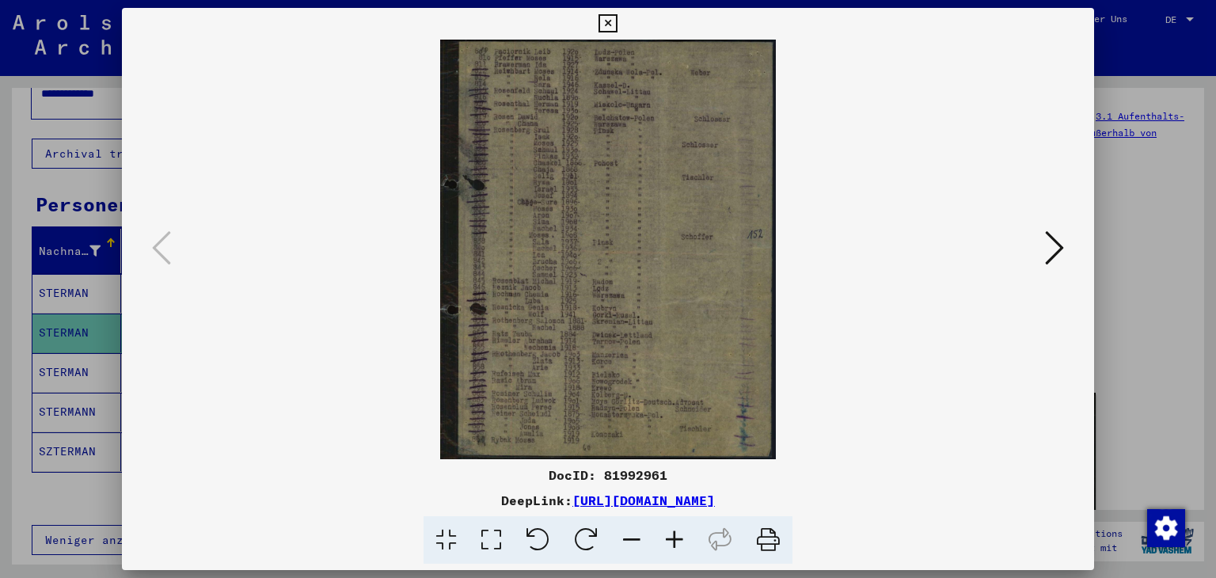
click at [608, 25] on icon at bounding box center [608, 23] width 18 height 19
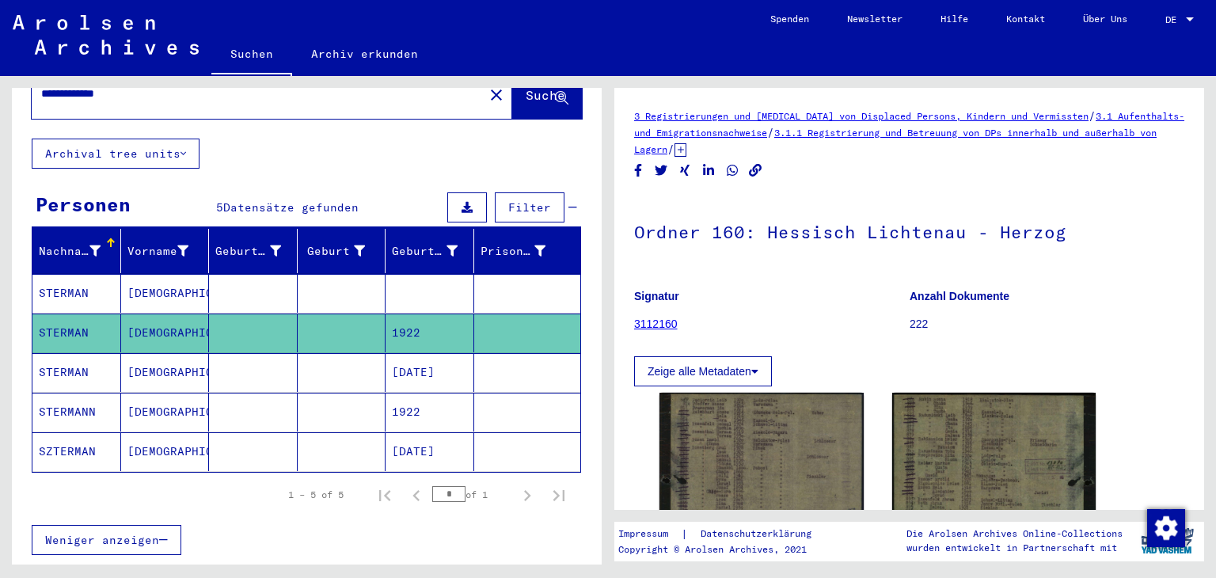
click at [320, 281] on mat-cell at bounding box center [342, 293] width 89 height 39
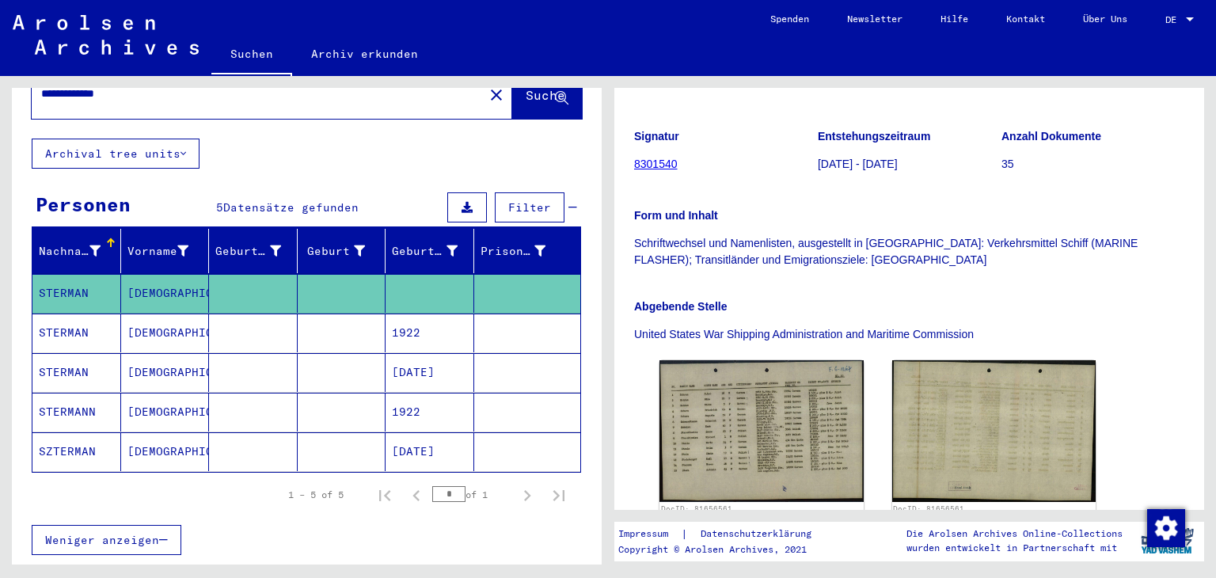
scroll to position [307, 0]
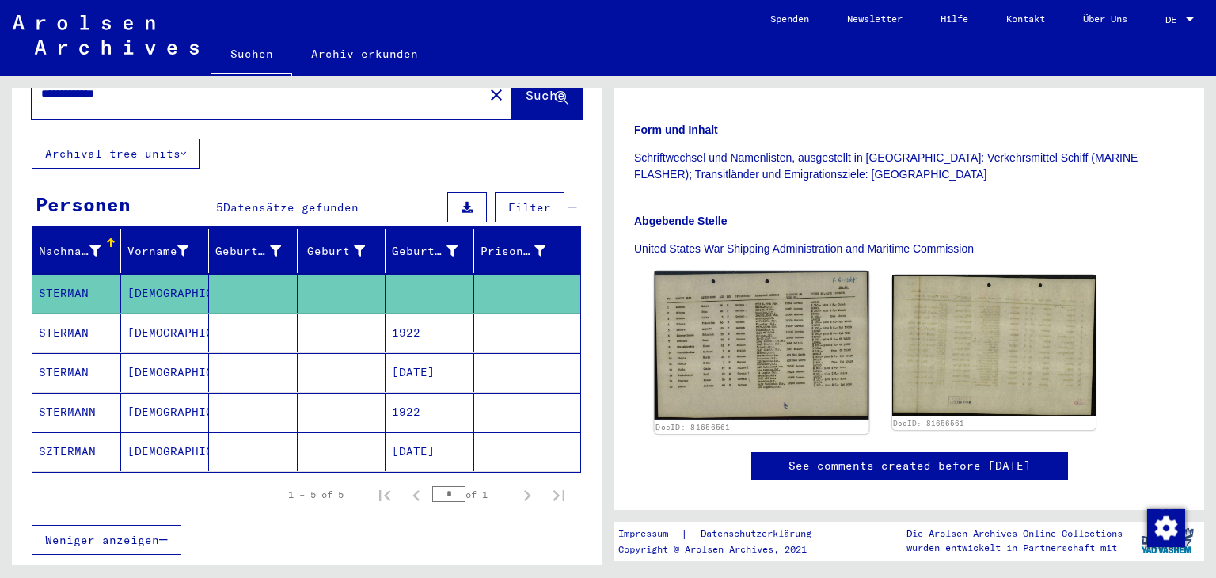
click at [808, 312] on img at bounding box center [762, 345] width 214 height 149
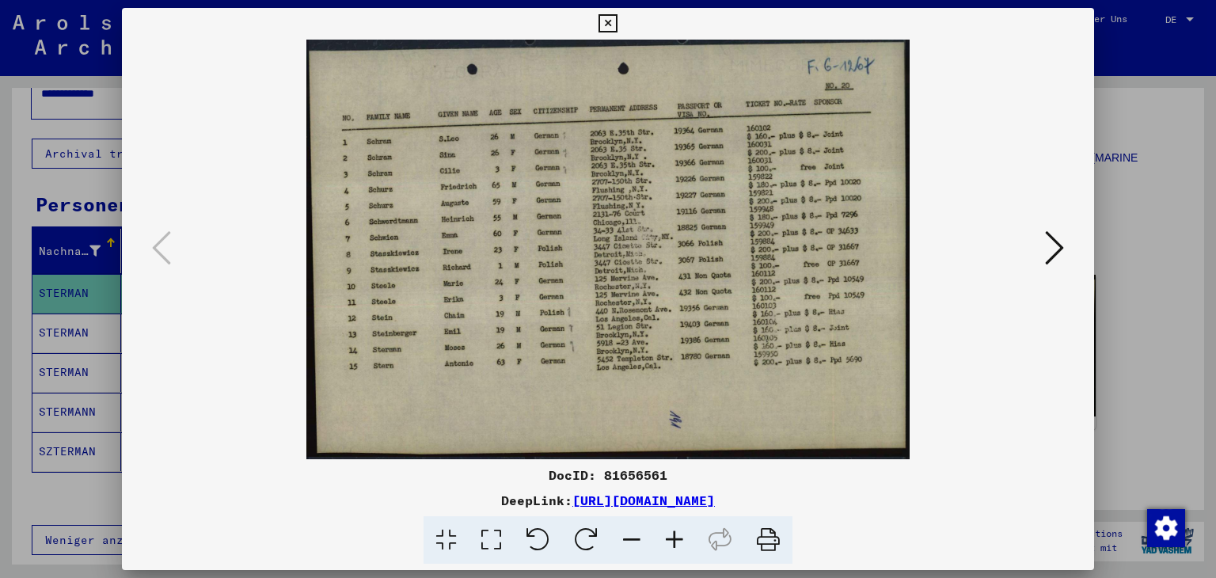
click at [606, 23] on icon at bounding box center [608, 23] width 18 height 19
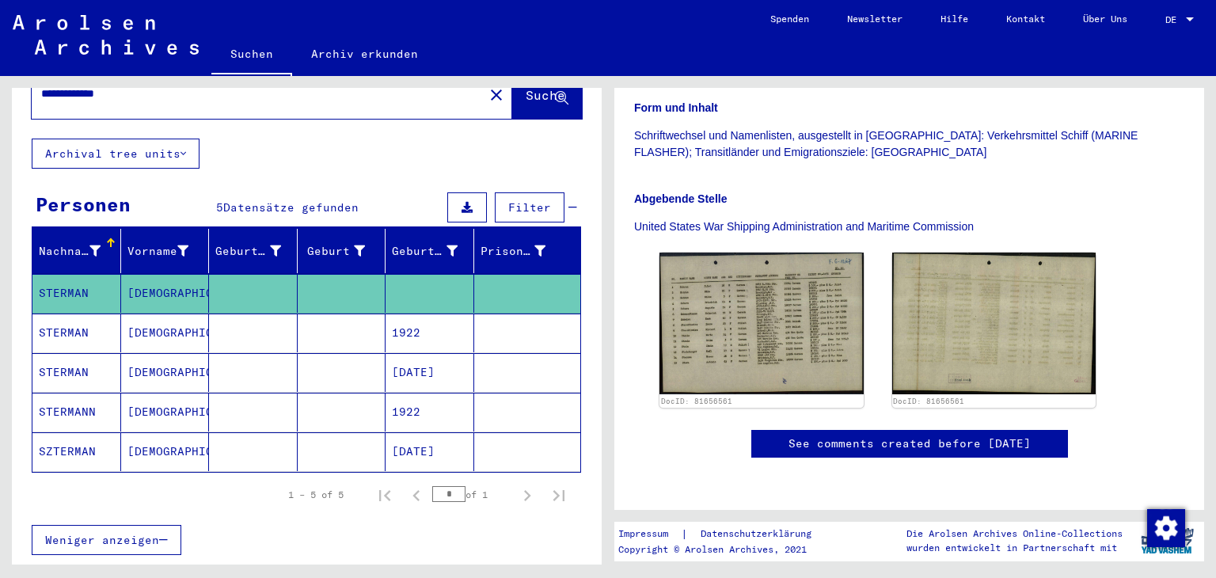
scroll to position [0, 0]
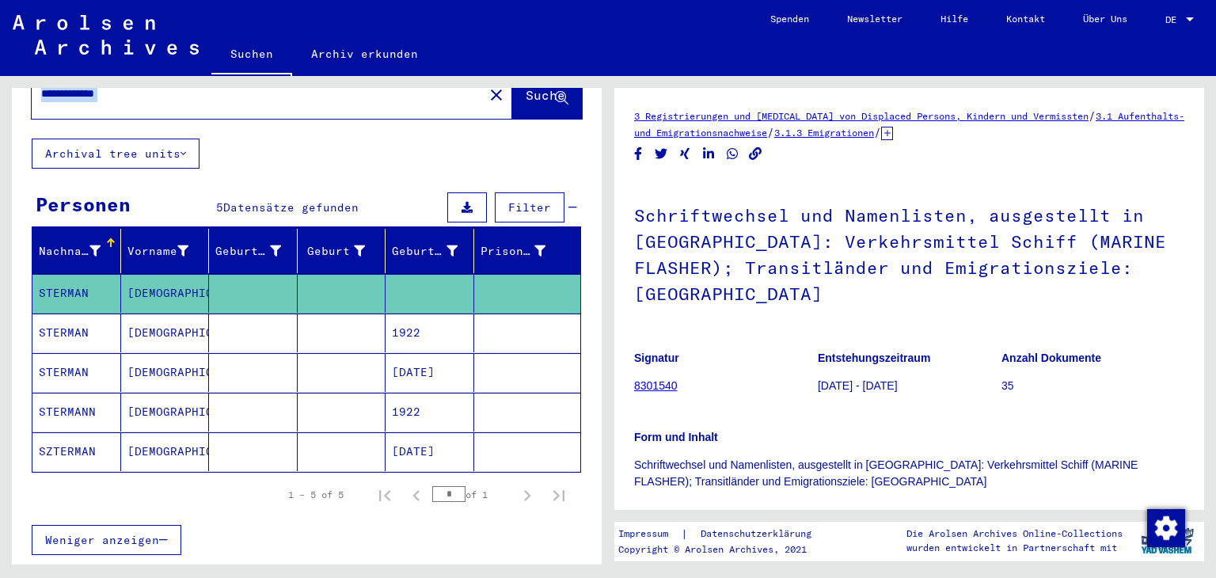
drag, startPoint x: 588, startPoint y: 198, endPoint x: 584, endPoint y: 132, distance: 65.9
click at [583, 129] on div "**********" at bounding box center [307, 347] width 590 height 644
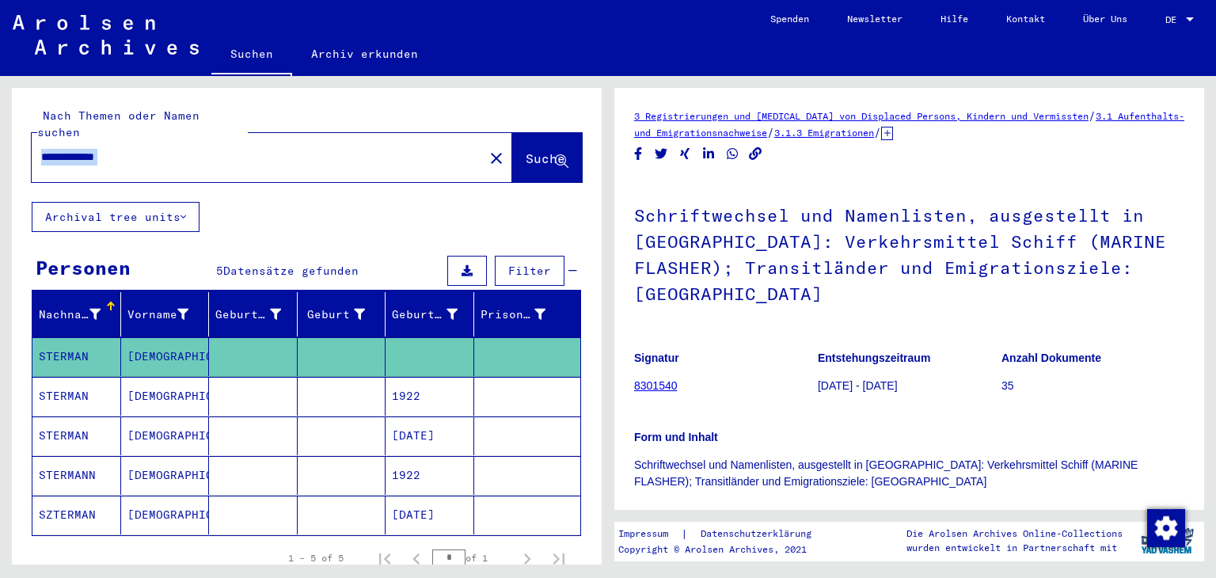
click at [139, 149] on input "**********" at bounding box center [257, 157] width 433 height 17
click at [526, 150] on span "Suche" at bounding box center [546, 158] width 40 height 16
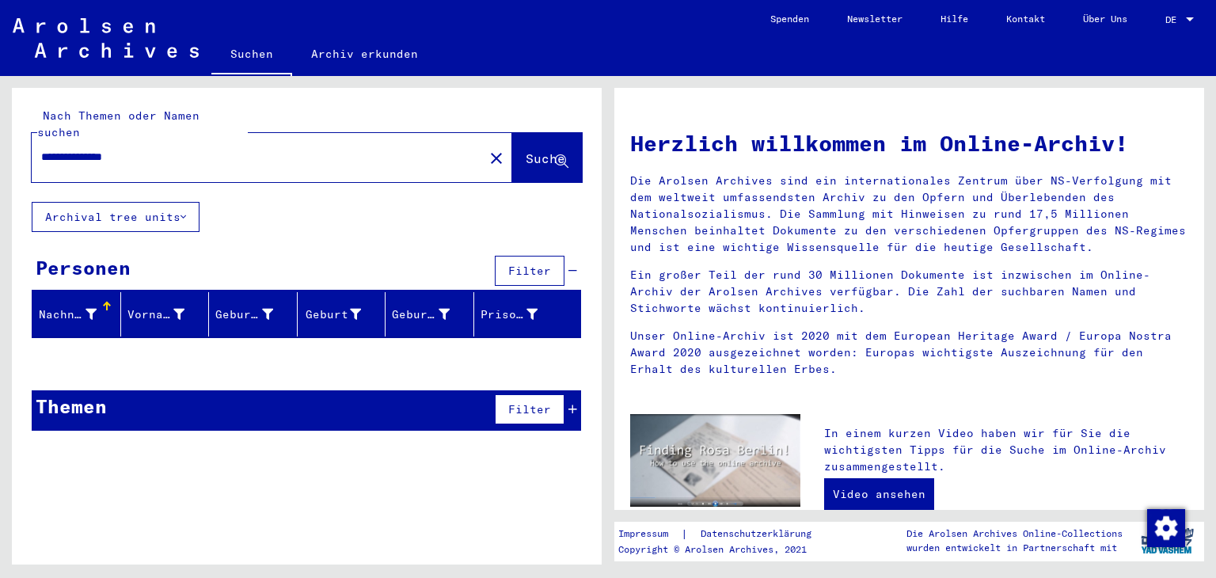
drag, startPoint x: 79, startPoint y: 137, endPoint x: 1, endPoint y: 146, distance: 79.0
click at [1, 146] on div "**********" at bounding box center [304, 320] width 608 height 489
type input "********"
click at [535, 150] on span "Suche" at bounding box center [546, 158] width 40 height 16
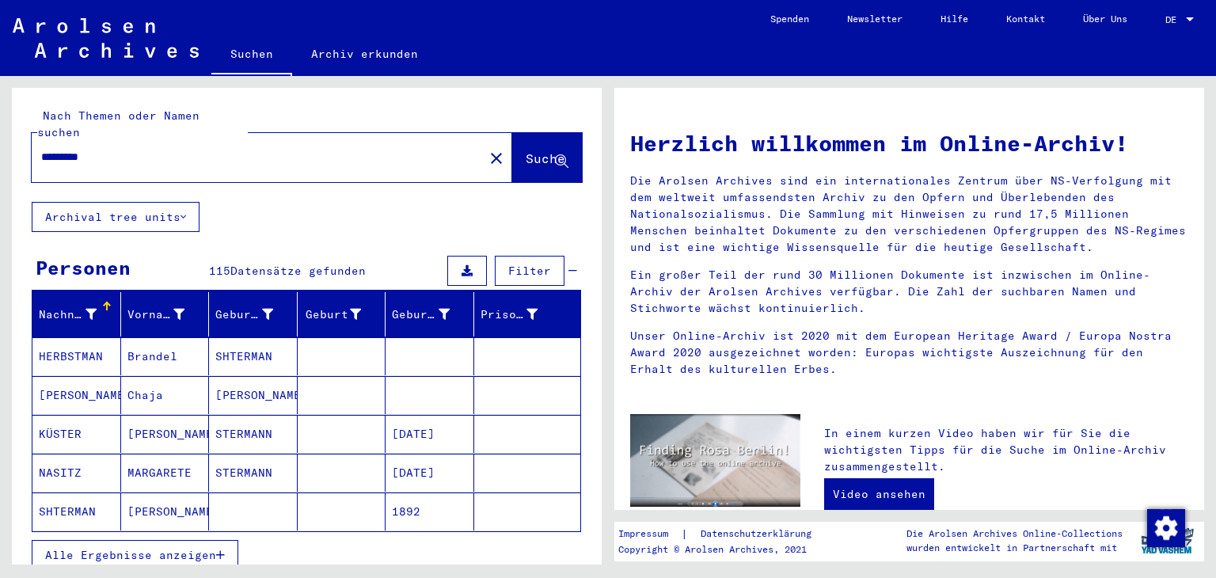
click at [169, 548] on span "Alle Ergebnisse anzeigen" at bounding box center [130, 555] width 171 height 14
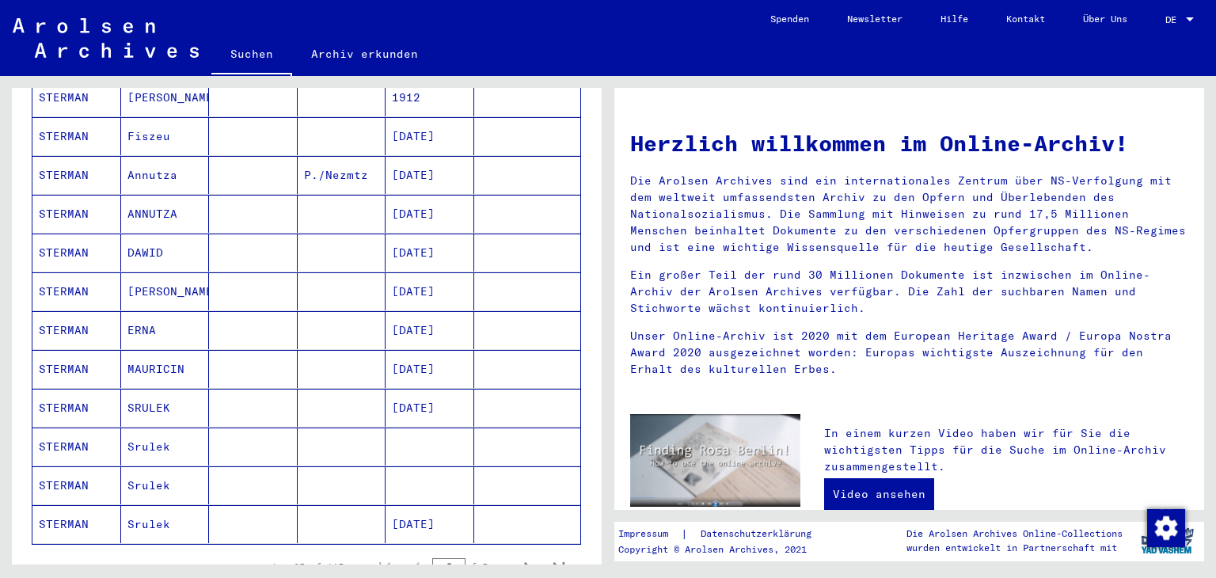
scroll to position [819, 0]
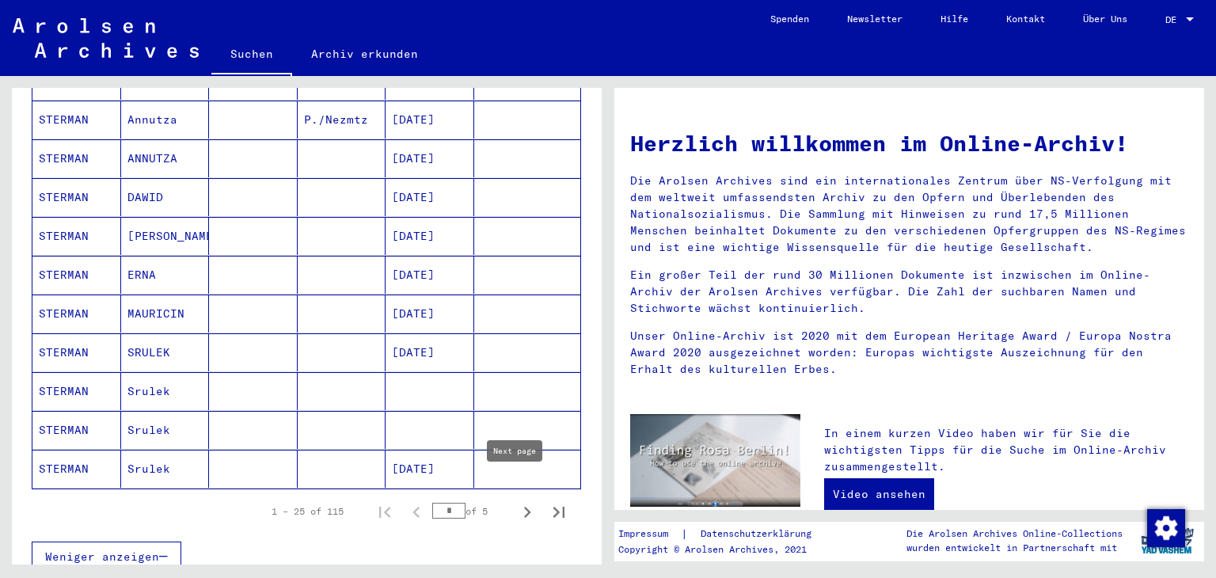
click at [519, 501] on icon "Next page" at bounding box center [527, 512] width 22 height 22
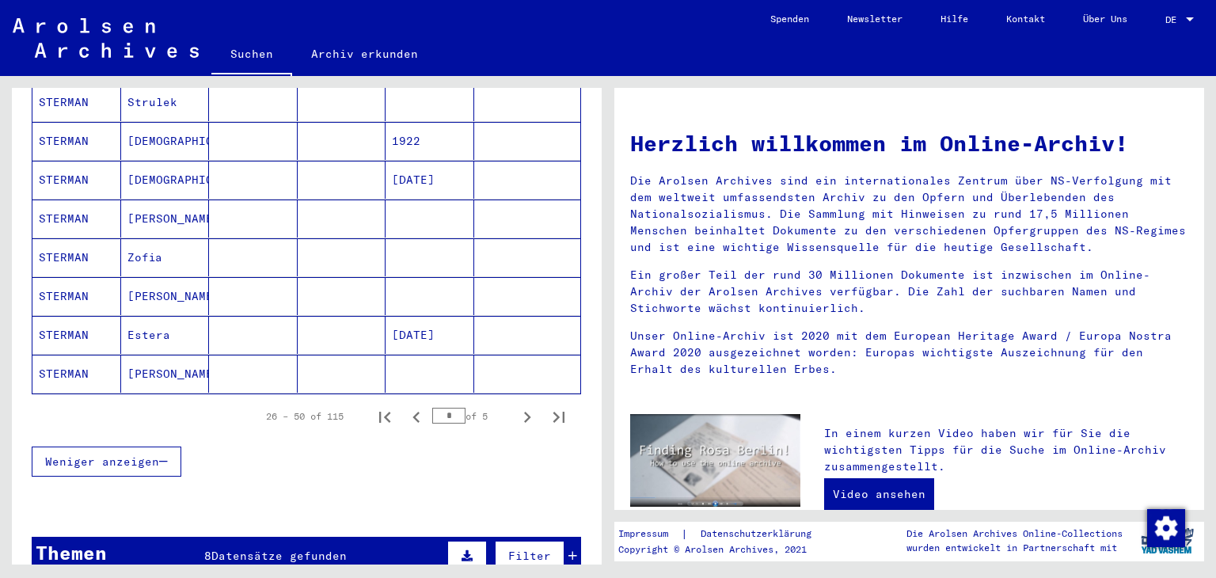
scroll to position [934, 0]
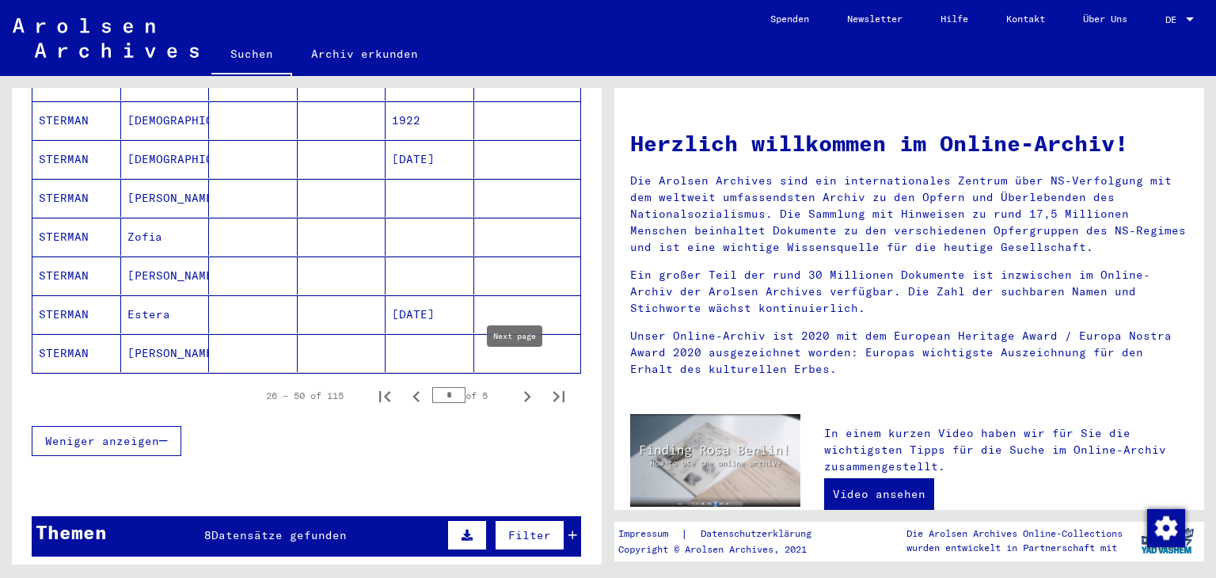
click at [516, 386] on icon "Next page" at bounding box center [527, 397] width 22 height 22
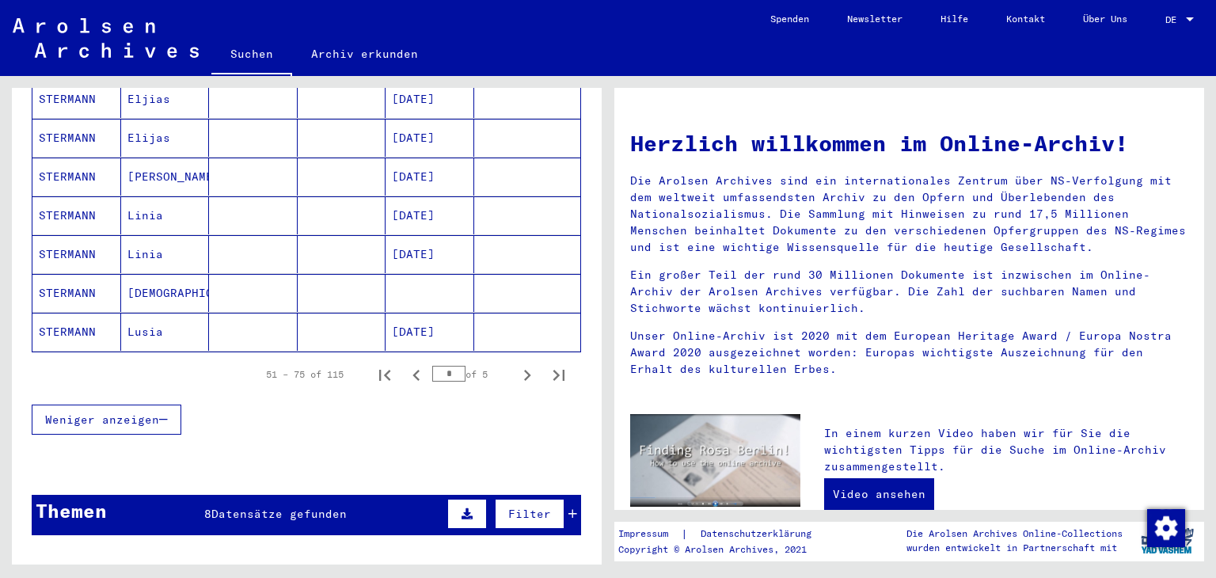
scroll to position [931, 0]
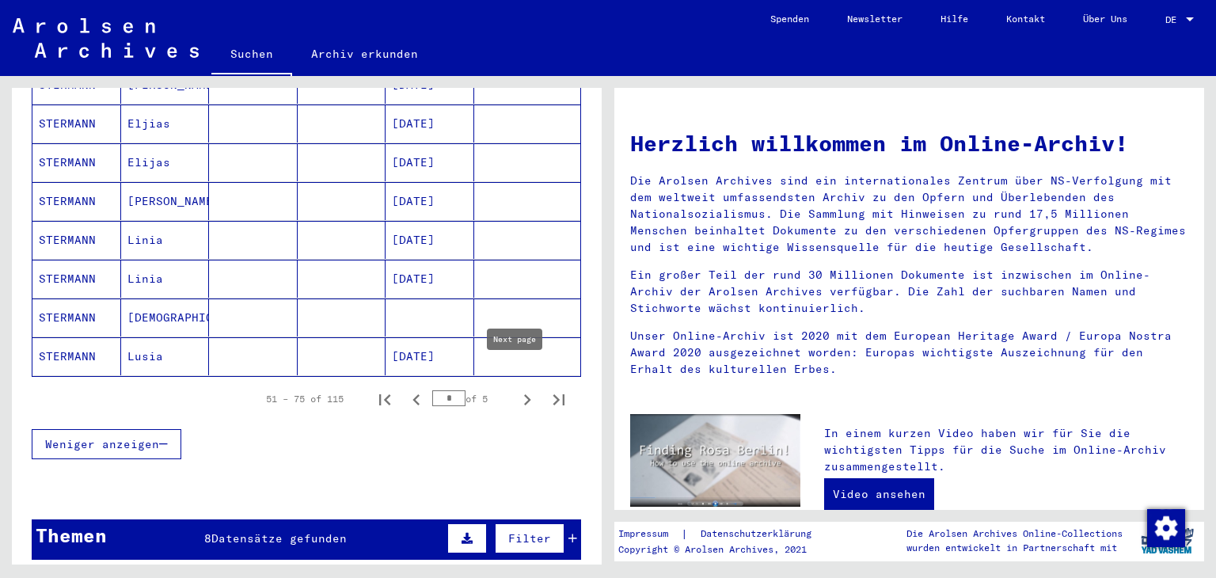
click at [516, 389] on icon "Next page" at bounding box center [527, 400] width 22 height 22
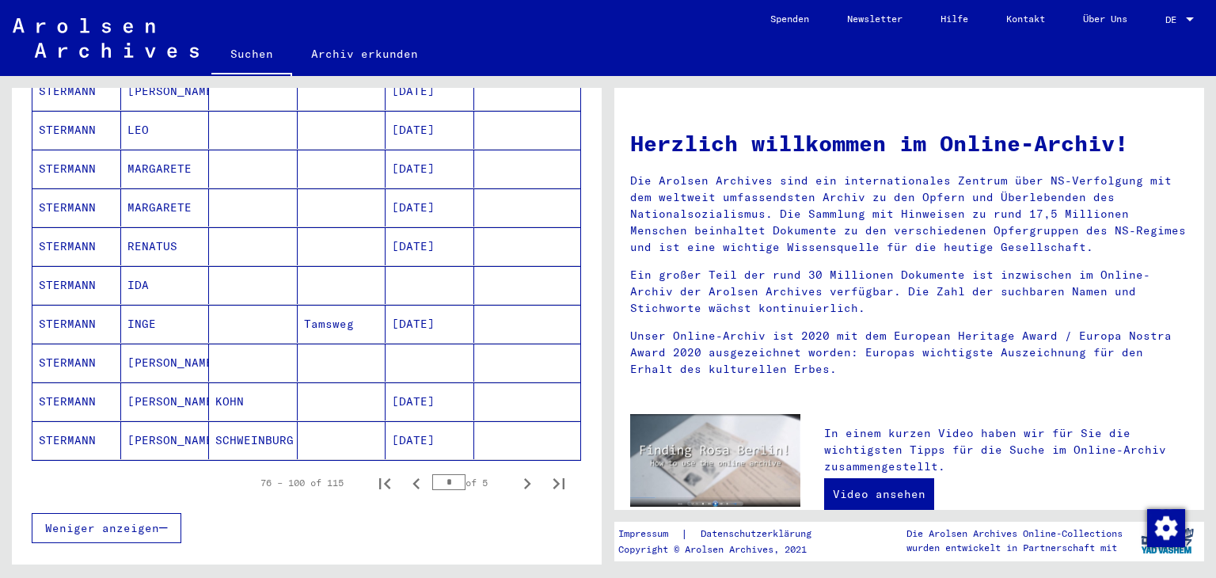
scroll to position [837, 0]
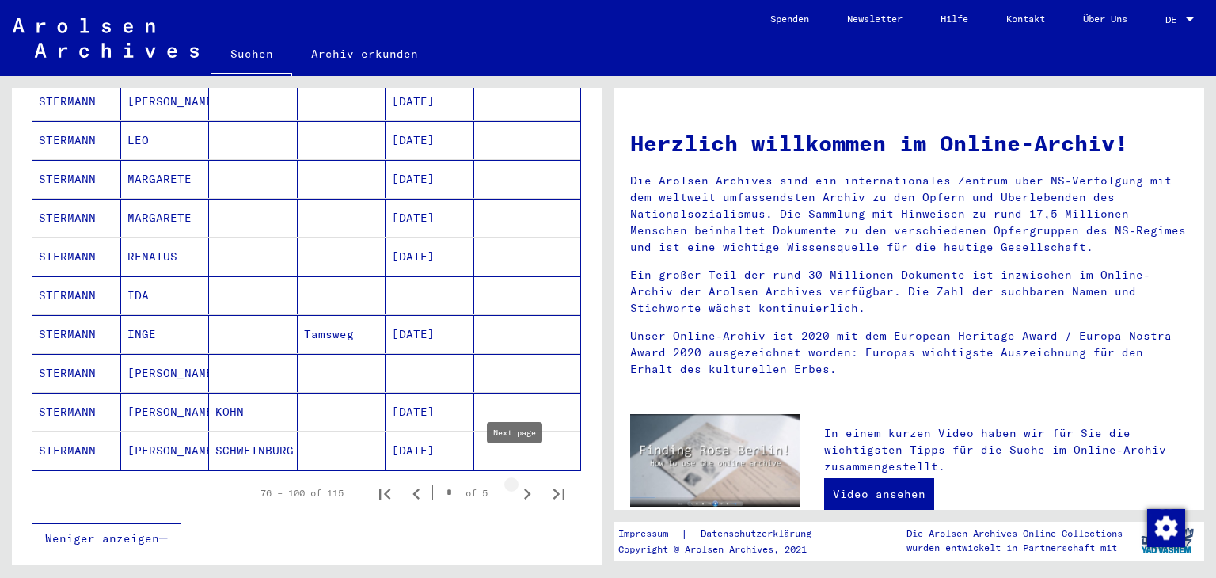
click at [524, 489] on icon "Next page" at bounding box center [527, 494] width 7 height 11
type input "*"
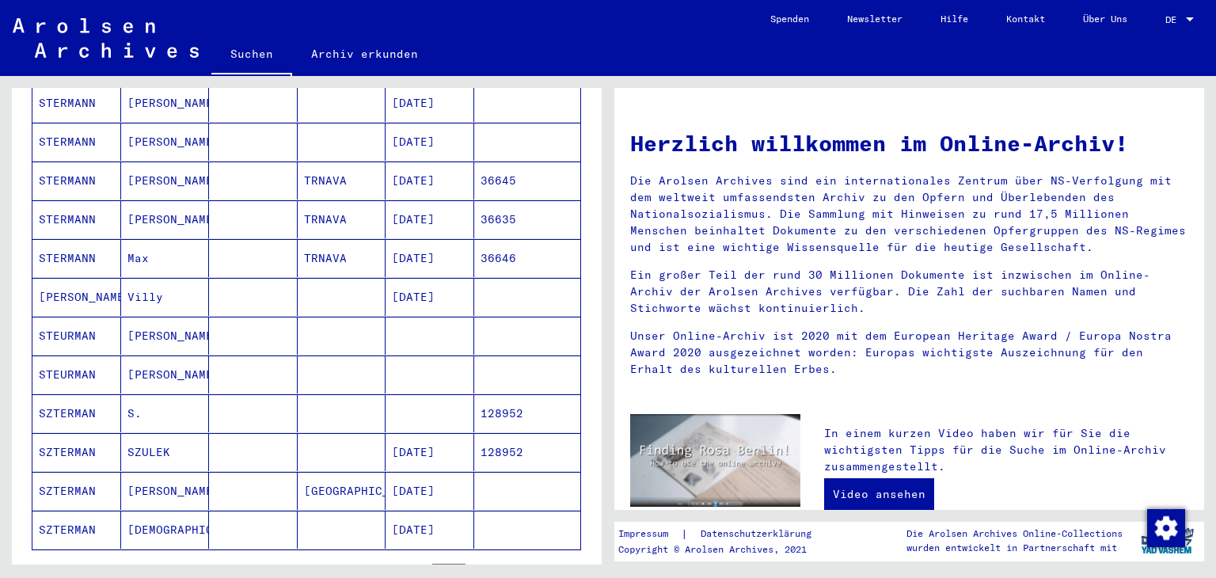
scroll to position [371, 0]
click at [402, 509] on mat-cell "[DATE]" at bounding box center [430, 528] width 89 height 38
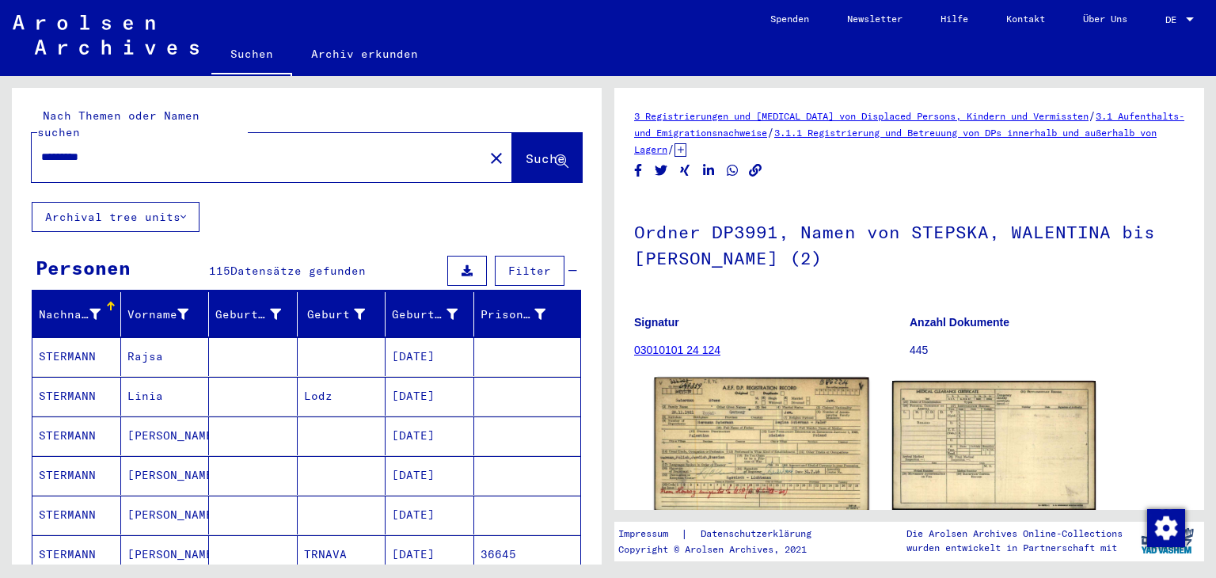
click at [793, 402] on img at bounding box center [762, 445] width 214 height 135
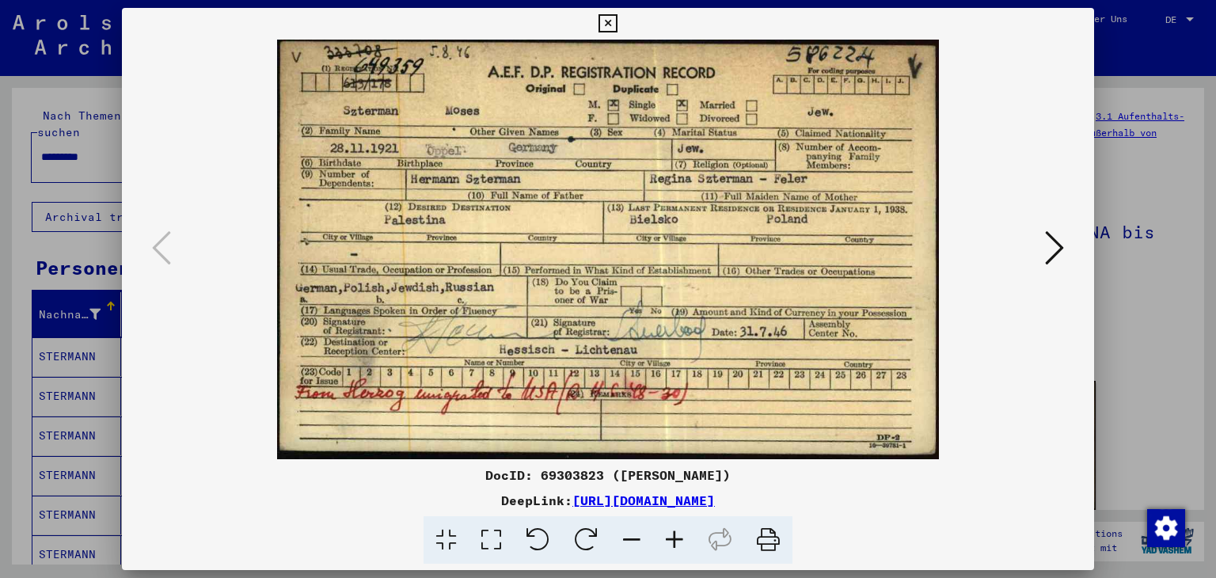
click at [84, 143] on div at bounding box center [608, 289] width 1216 height 578
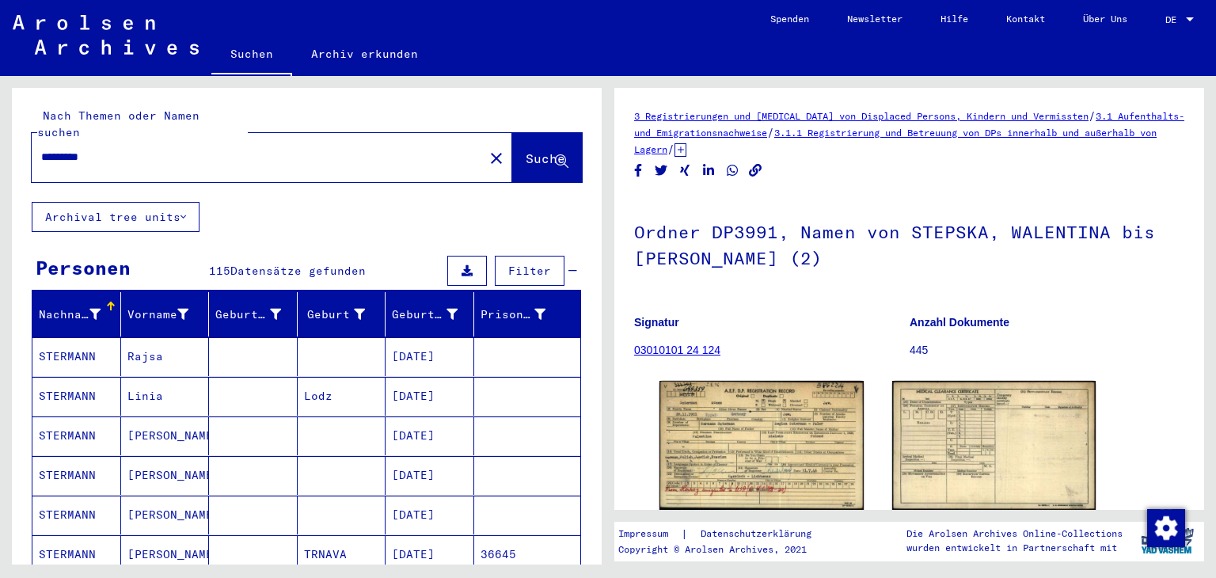
click at [84, 149] on input "********" at bounding box center [257, 157] width 433 height 17
click at [526, 150] on span "Suche" at bounding box center [546, 158] width 40 height 16
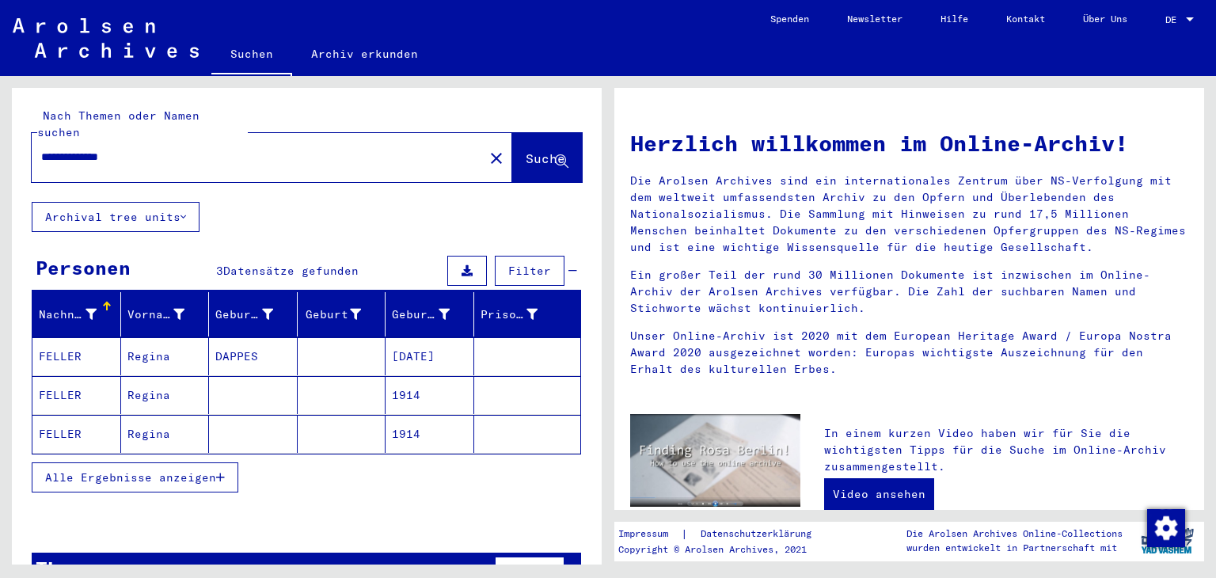
click at [124, 149] on input "**********" at bounding box center [253, 157] width 424 height 17
type input "**********"
click at [513, 133] on button "Suche" at bounding box center [547, 157] width 70 height 49
click at [202, 470] on span "Alle Ergebnisse anzeigen" at bounding box center [130, 477] width 171 height 14
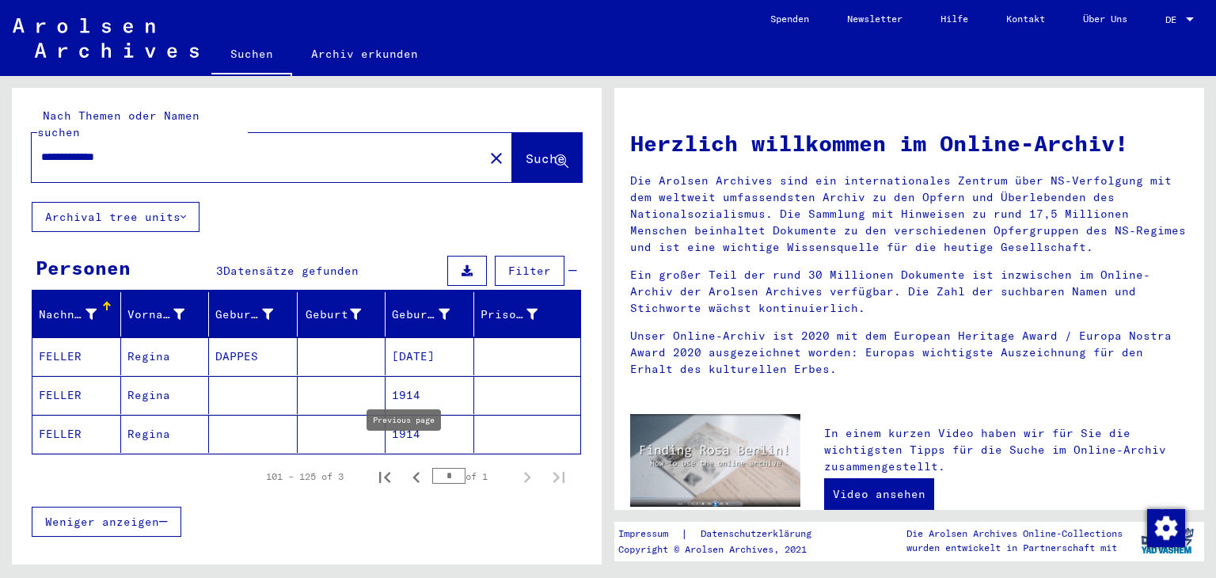
click at [405, 466] on icon "Previous page" at bounding box center [416, 477] width 22 height 22
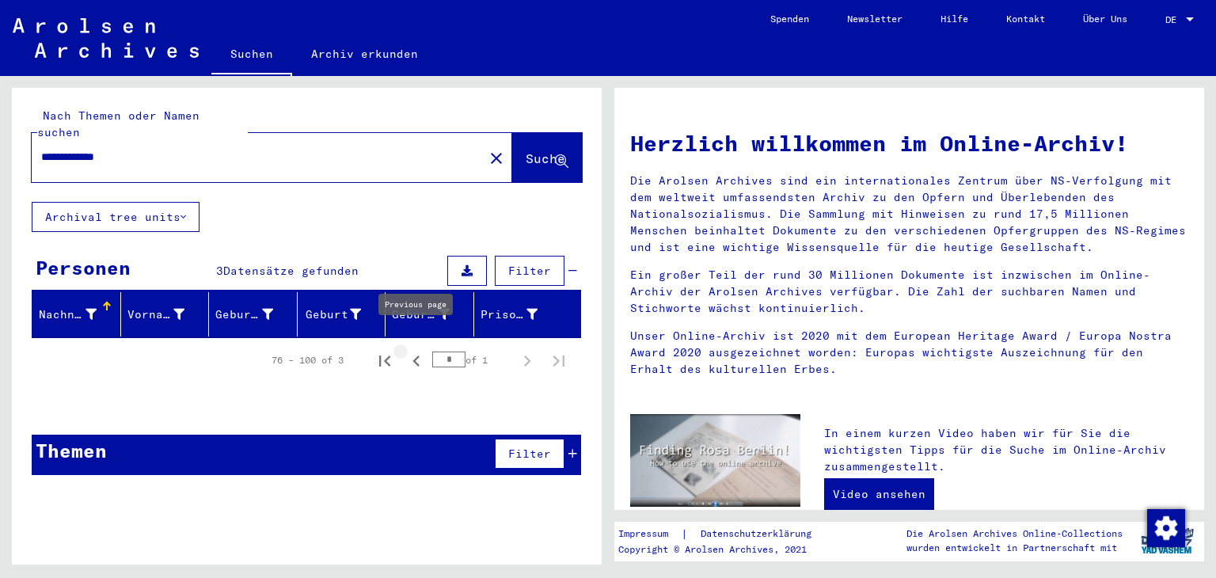
click at [411, 350] on icon "Previous page" at bounding box center [416, 361] width 22 height 22
type input "*"
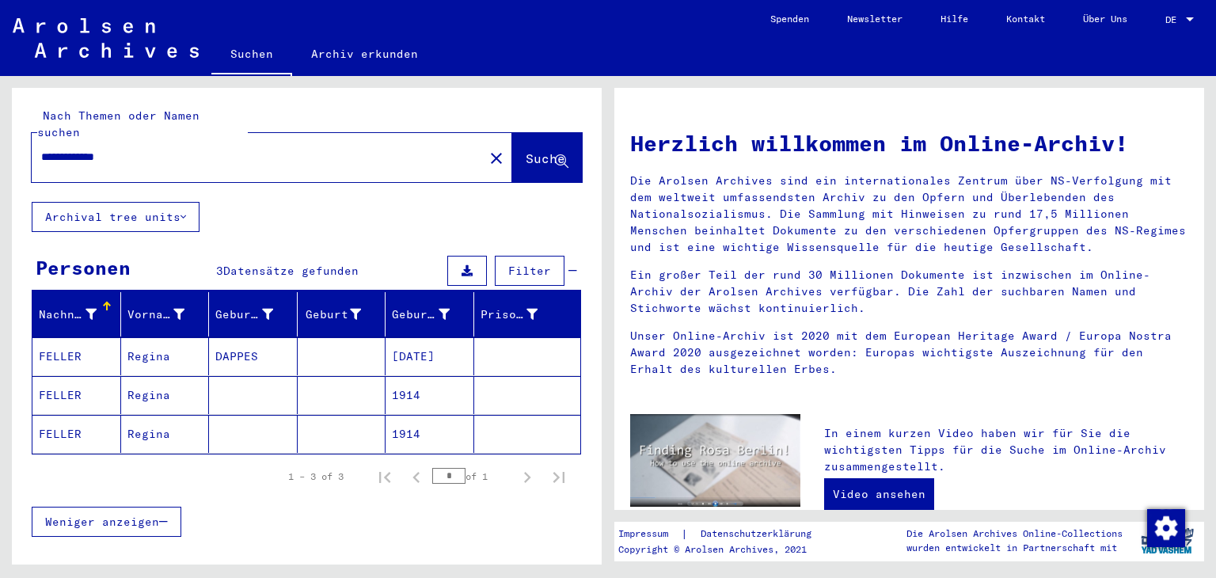
click at [411, 343] on mat-cell "[DATE]" at bounding box center [430, 356] width 89 height 38
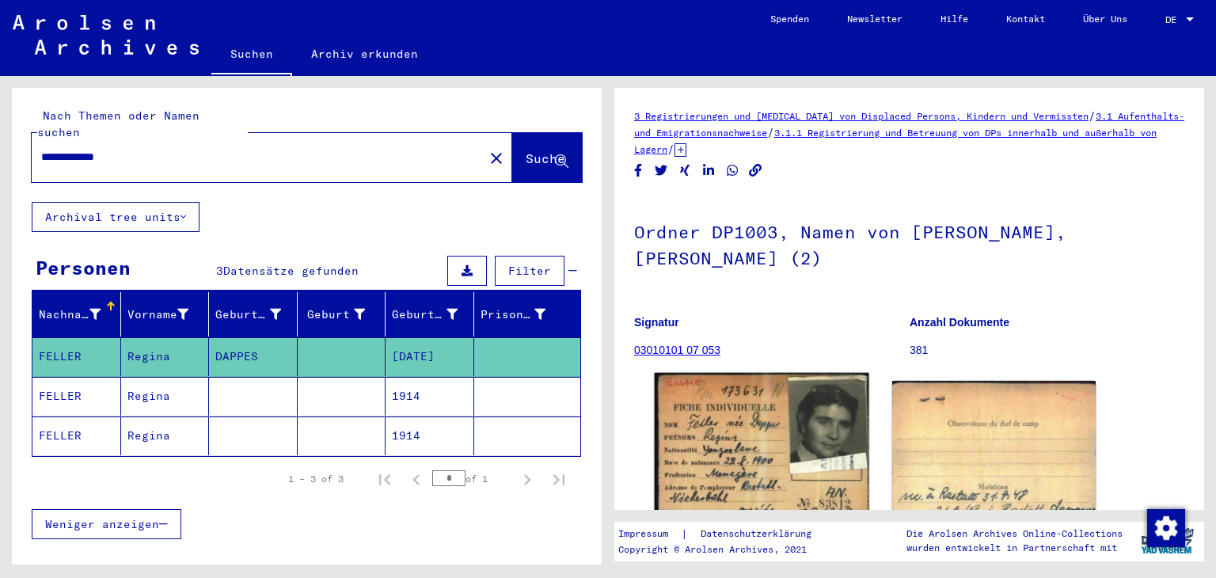
click at [714, 448] on img at bounding box center [762, 532] width 214 height 318
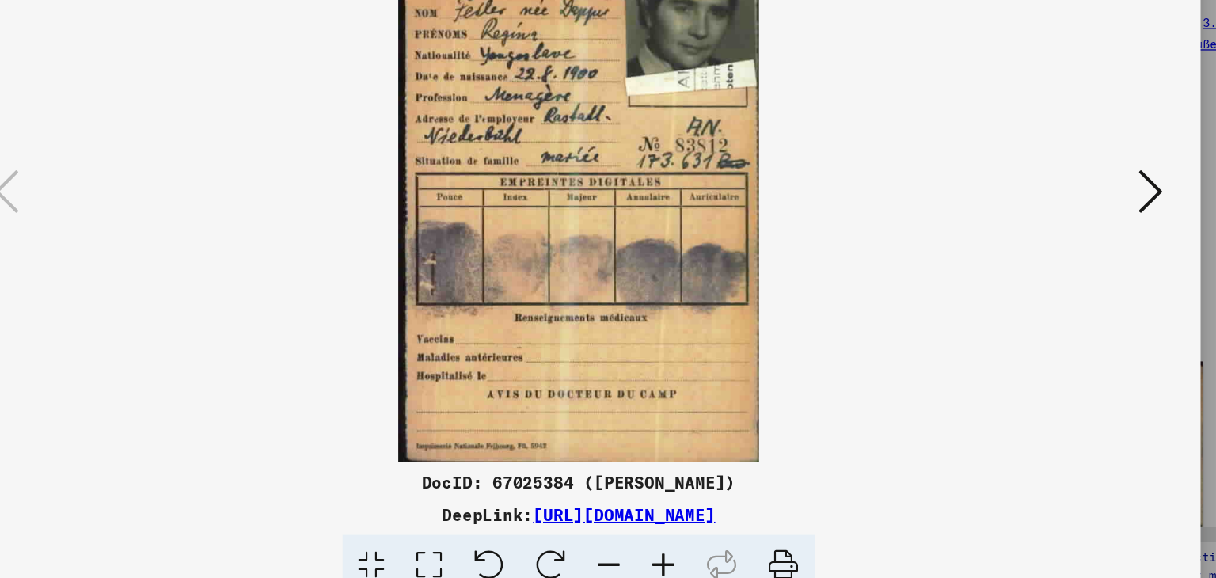
drag, startPoint x: 636, startPoint y: 235, endPoint x: 643, endPoint y: 280, distance: 45.7
click at [643, 280] on img at bounding box center [608, 250] width 865 height 420
drag, startPoint x: 590, startPoint y: 162, endPoint x: 591, endPoint y: 195, distance: 33.3
click at [591, 195] on img at bounding box center [608, 250] width 865 height 420
